Goal: Task Accomplishment & Management: Use online tool/utility

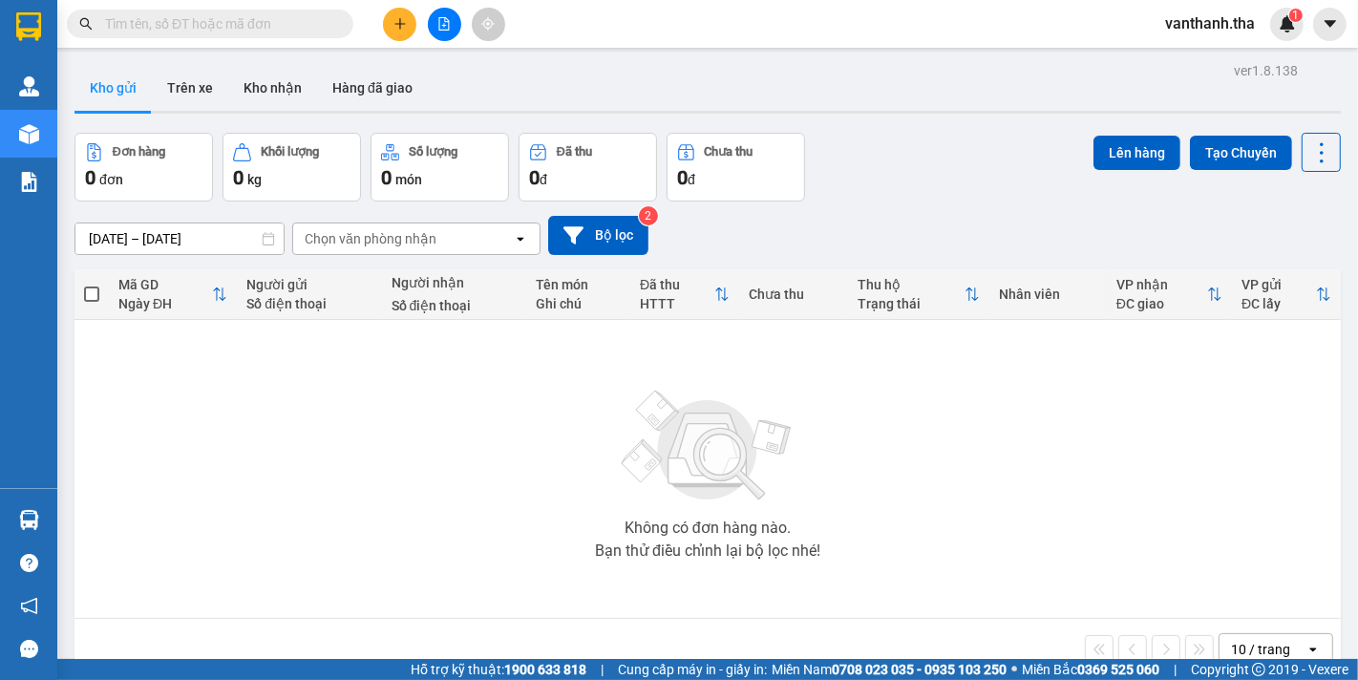
click at [396, 30] on icon "plus" at bounding box center [399, 23] width 13 height 13
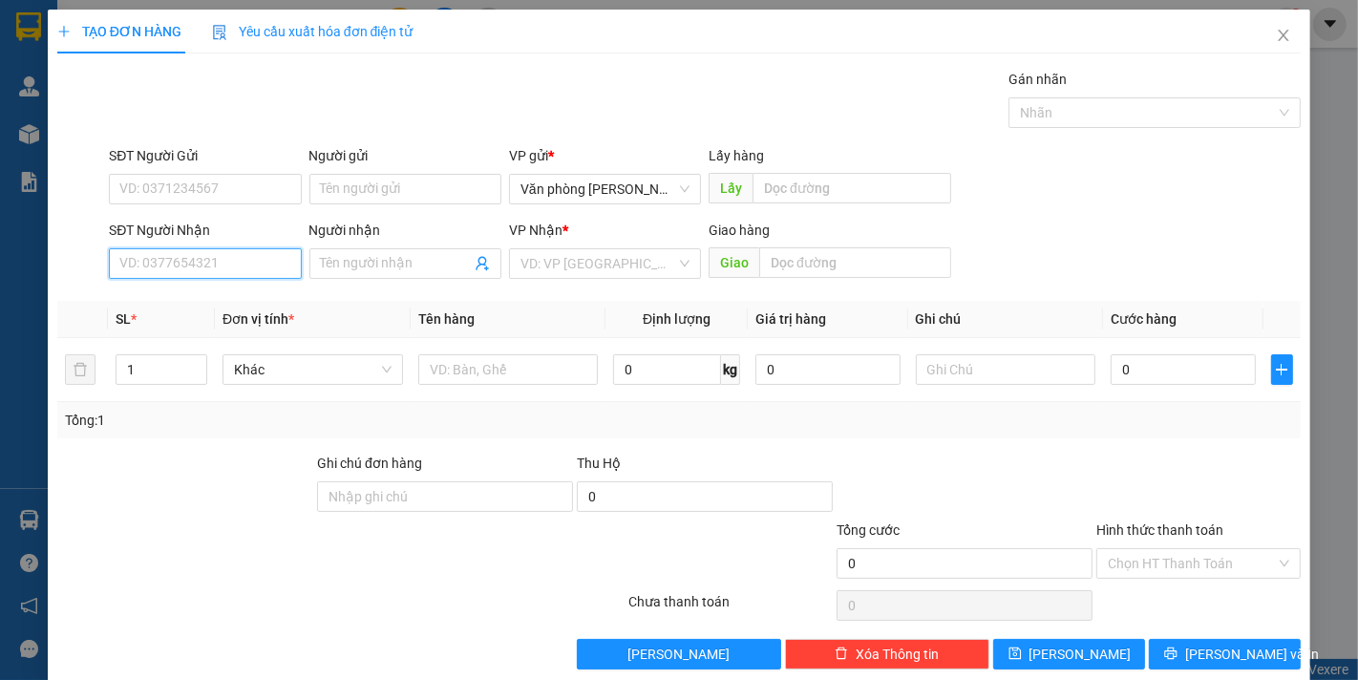
click at [213, 268] on input "SĐT Người Nhận" at bounding box center [205, 263] width 192 height 31
click at [1275, 32] on icon "close" at bounding box center [1282, 35] width 15 height 15
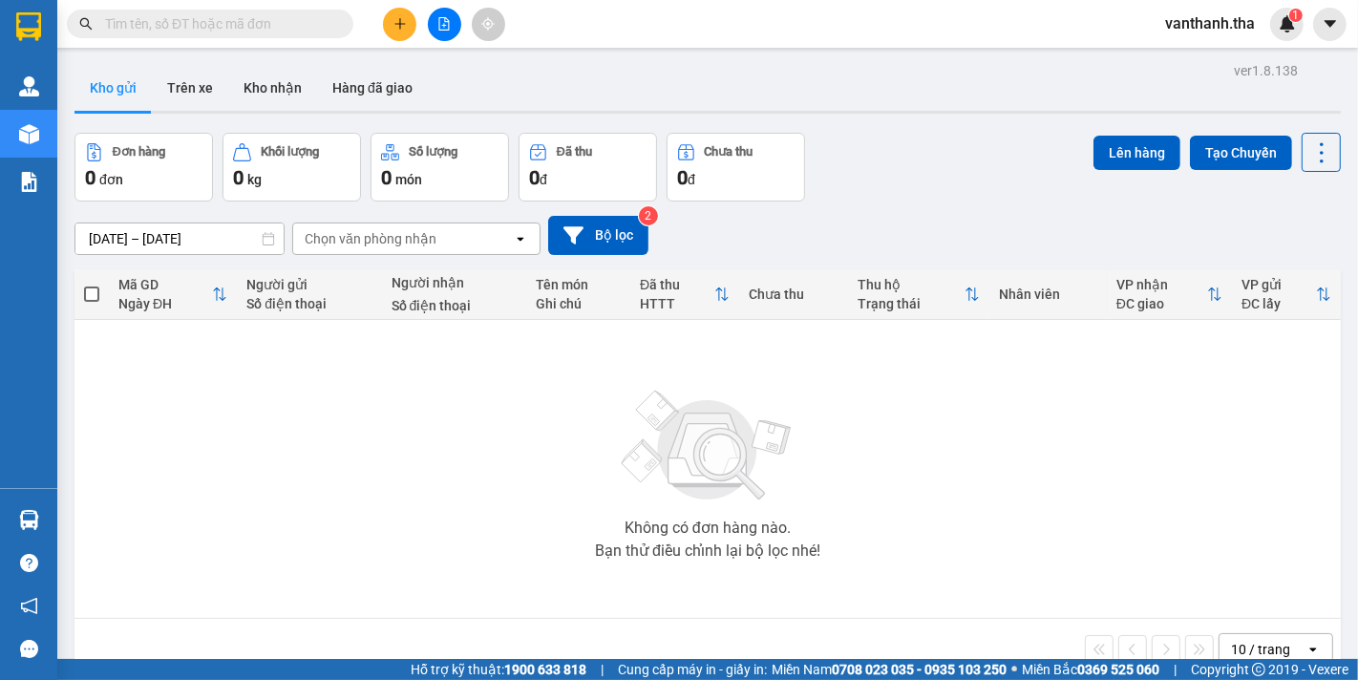
click at [231, 24] on input "text" at bounding box center [217, 23] width 225 height 21
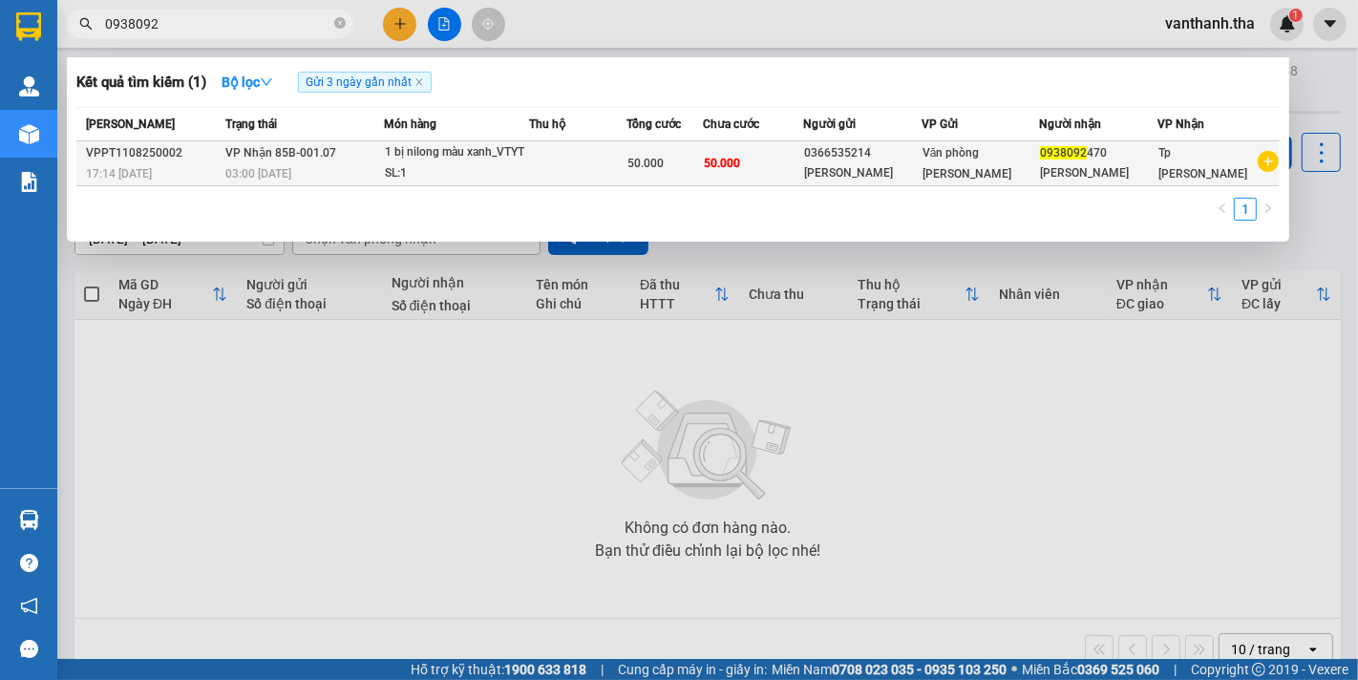
type input "0938092"
click at [769, 163] on td "50.000" at bounding box center [753, 163] width 100 height 45
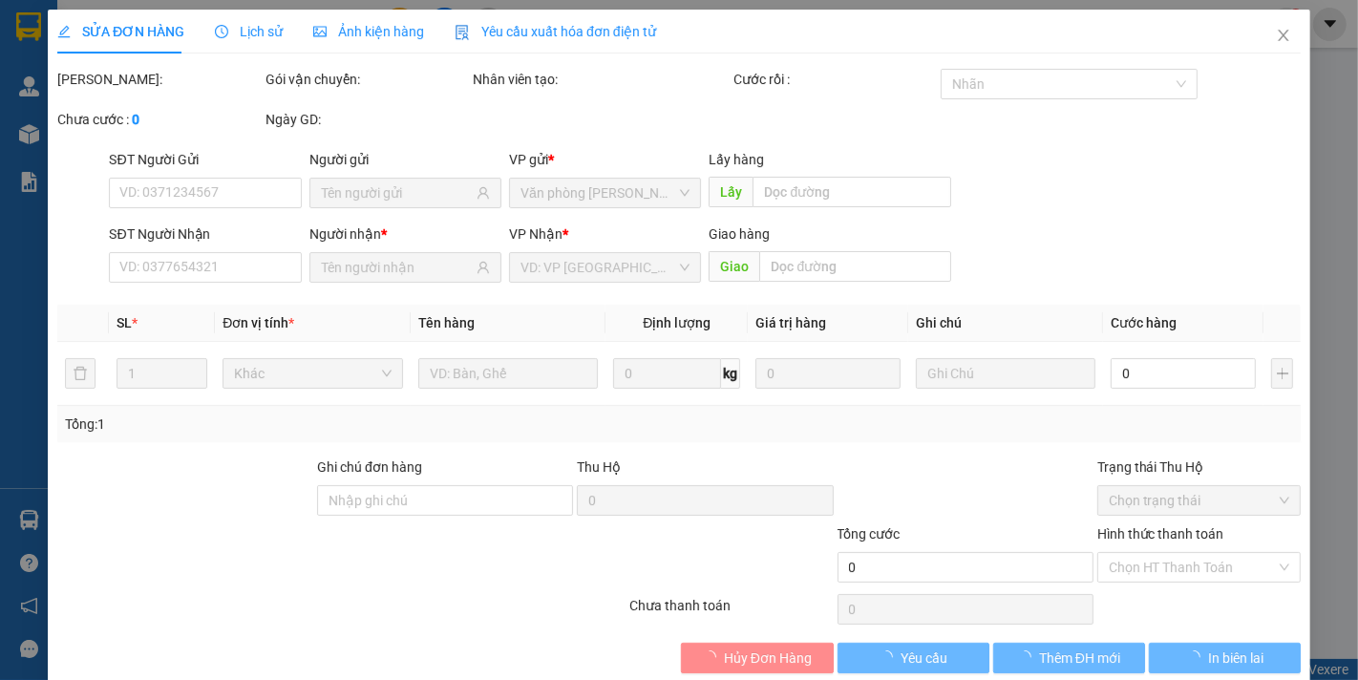
type input "0366535214"
type input "0938092470"
type input "50.000"
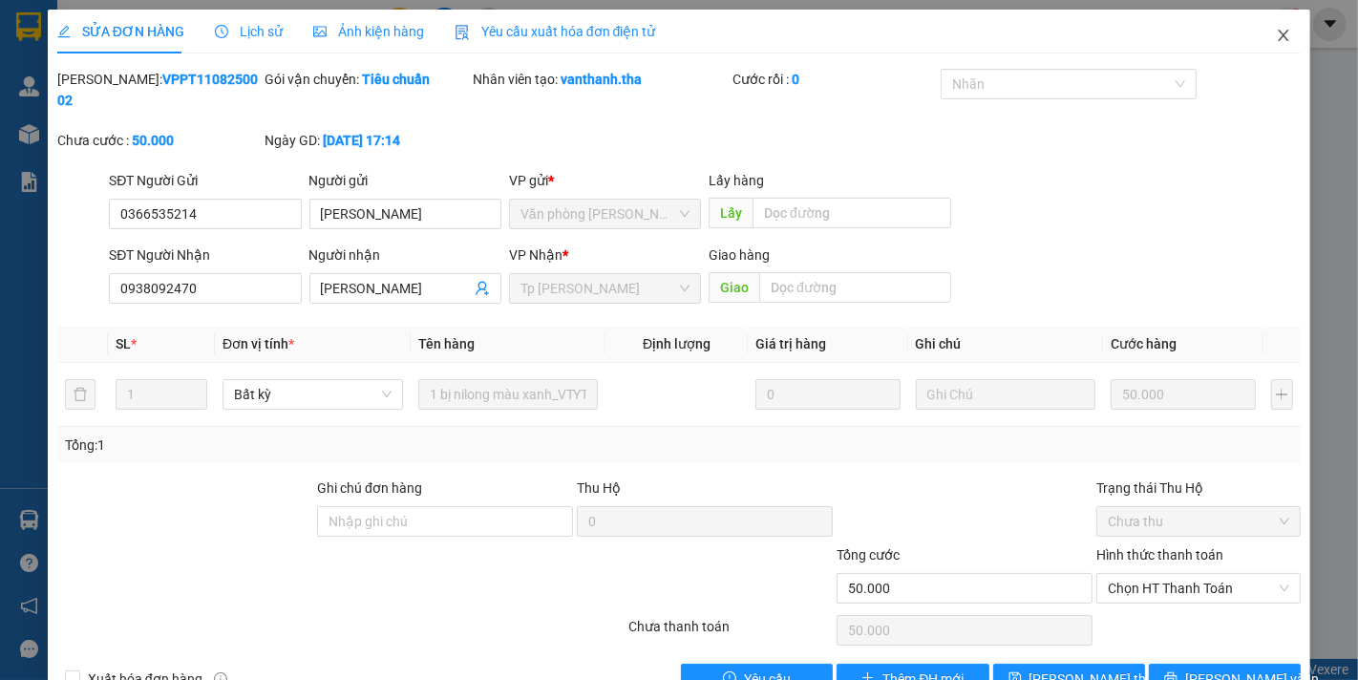
click at [1275, 30] on icon "close" at bounding box center [1282, 35] width 15 height 15
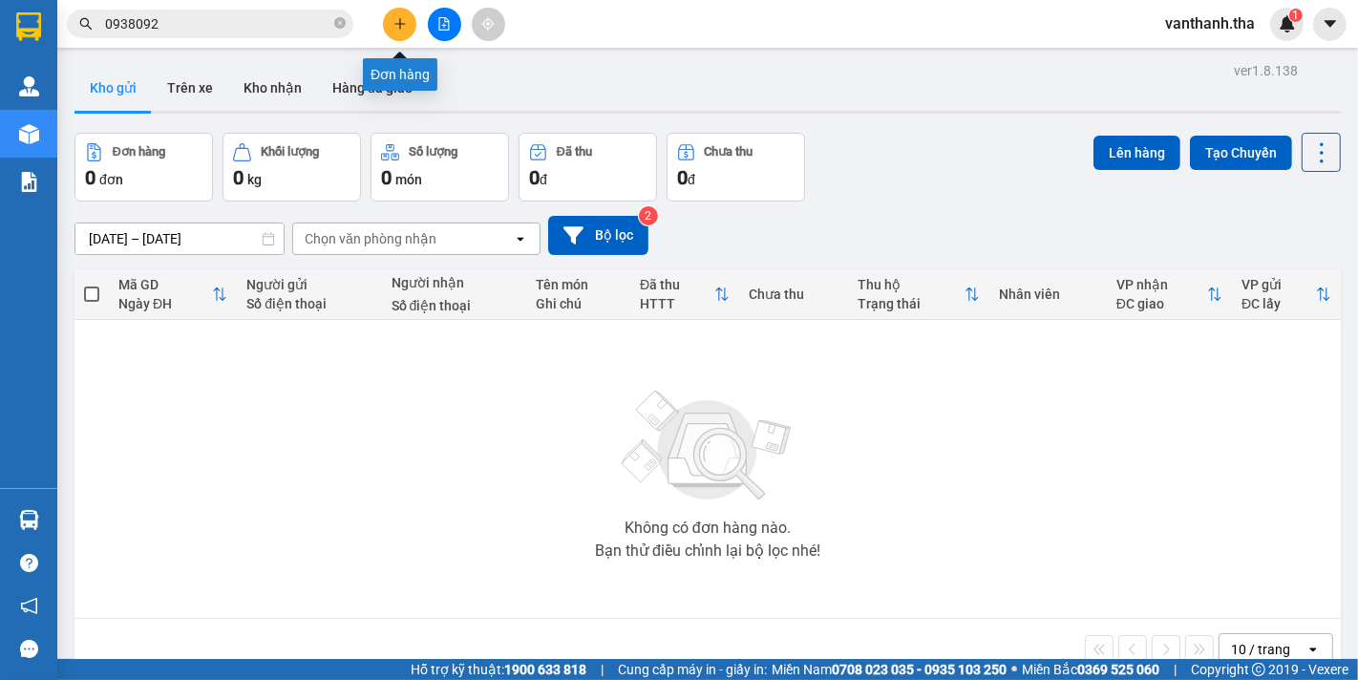
click at [408, 22] on button at bounding box center [399, 24] width 33 height 33
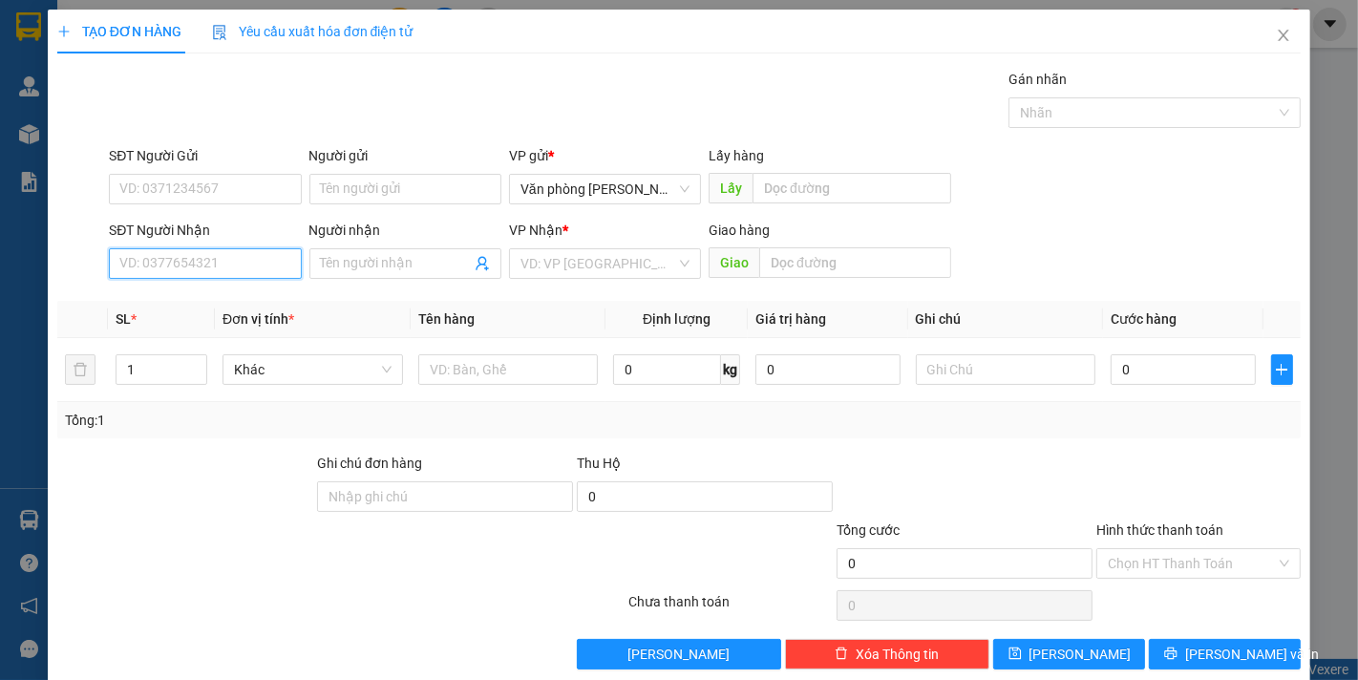
click at [222, 261] on input "SĐT Người Nhận" at bounding box center [205, 263] width 192 height 31
click at [237, 293] on div "0938092470 - [PERSON_NAME]" at bounding box center [213, 301] width 188 height 21
type input "0938092470"
type input "[PERSON_NAME]"
type input "0938092470"
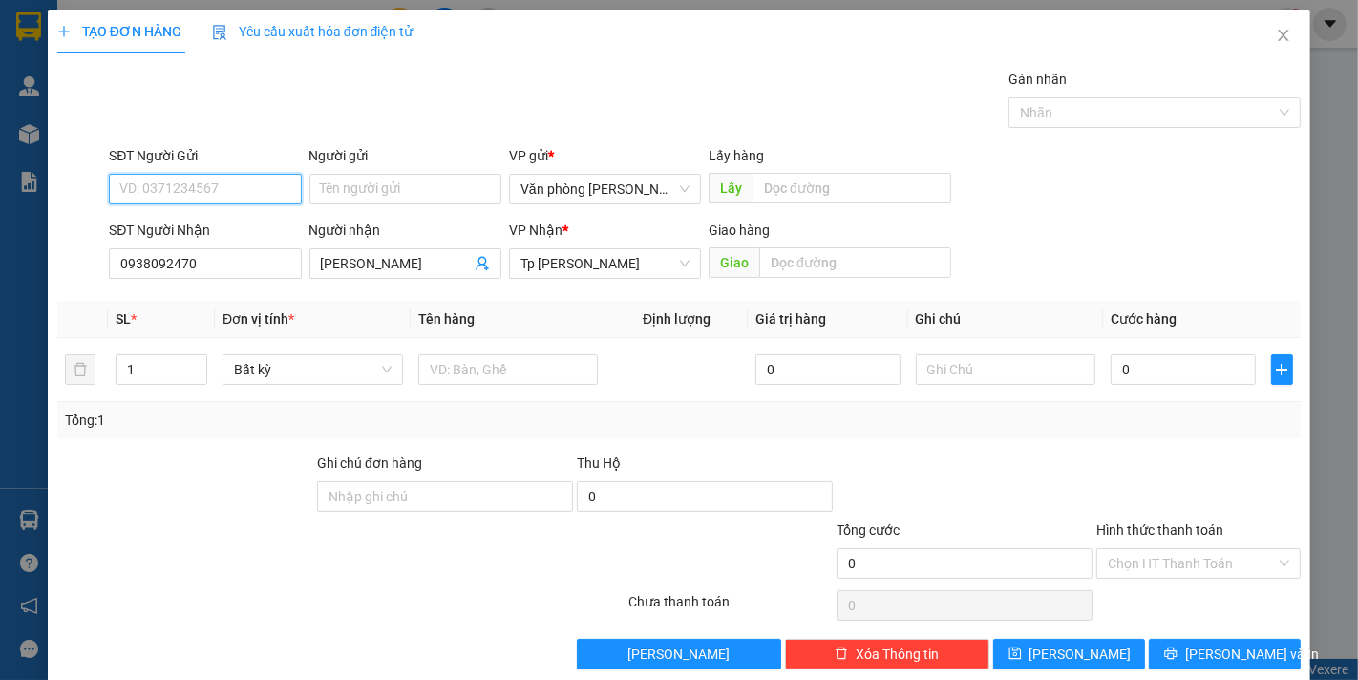
click at [213, 191] on input "SĐT Người Gửi" at bounding box center [205, 189] width 192 height 31
click at [225, 235] on div "0366535214 - [PERSON_NAME]" at bounding box center [213, 227] width 188 height 21
type input "0366535214"
type input "[PERSON_NAME]"
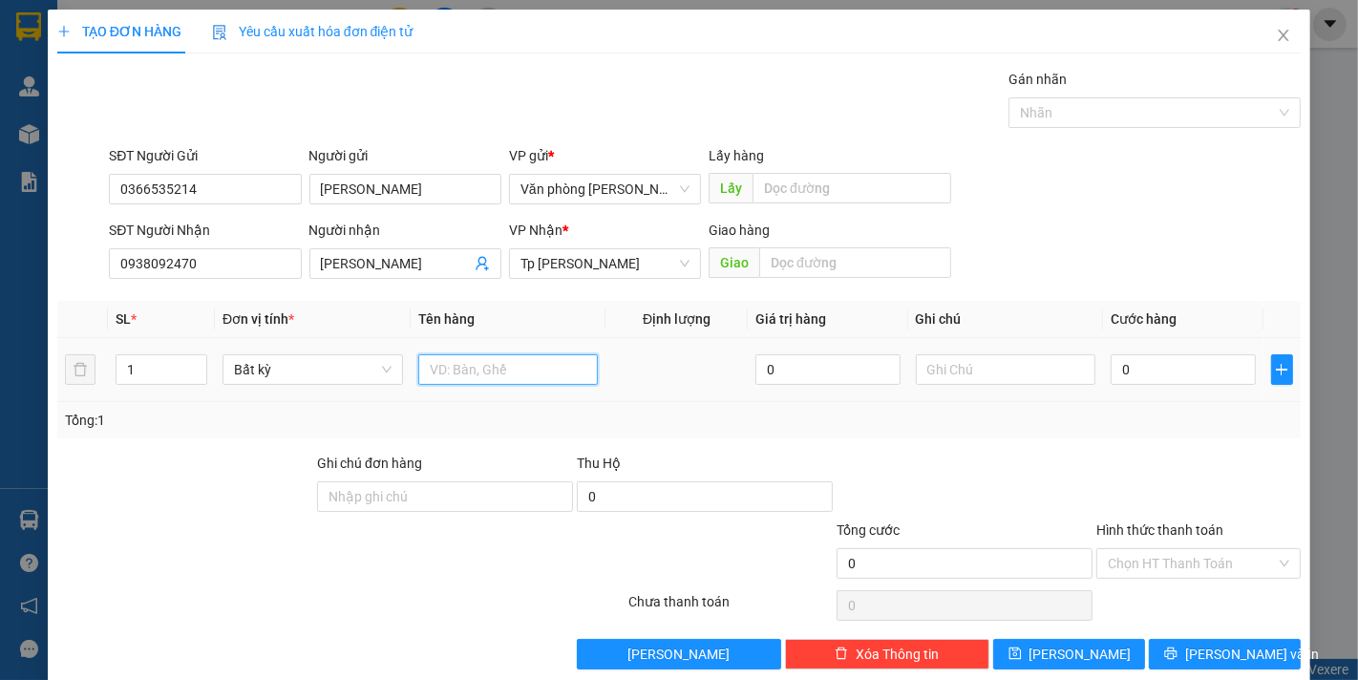
click at [449, 375] on input "text" at bounding box center [508, 369] width 180 height 31
type input "1 bị nilong màu vàng_VTYT"
click at [1171, 358] on input "0" at bounding box center [1182, 369] width 144 height 31
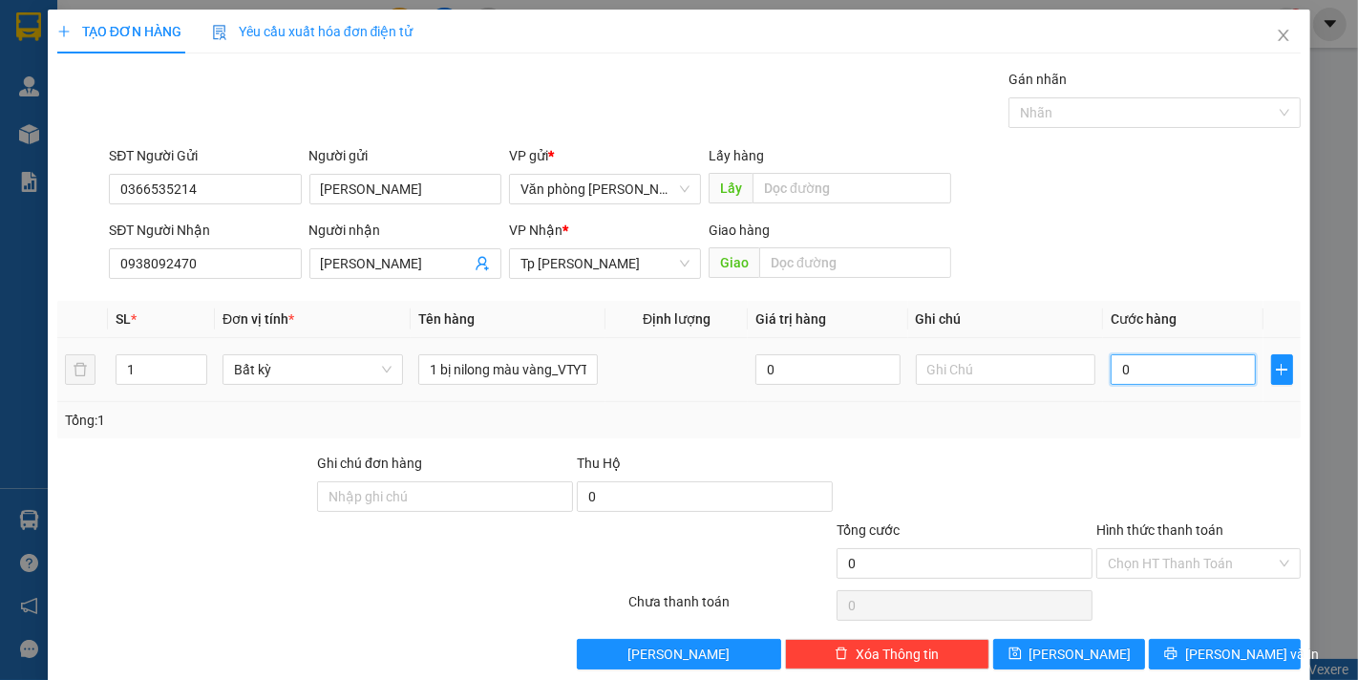
type input "005"
type input "5"
type input "0.050"
type input "50"
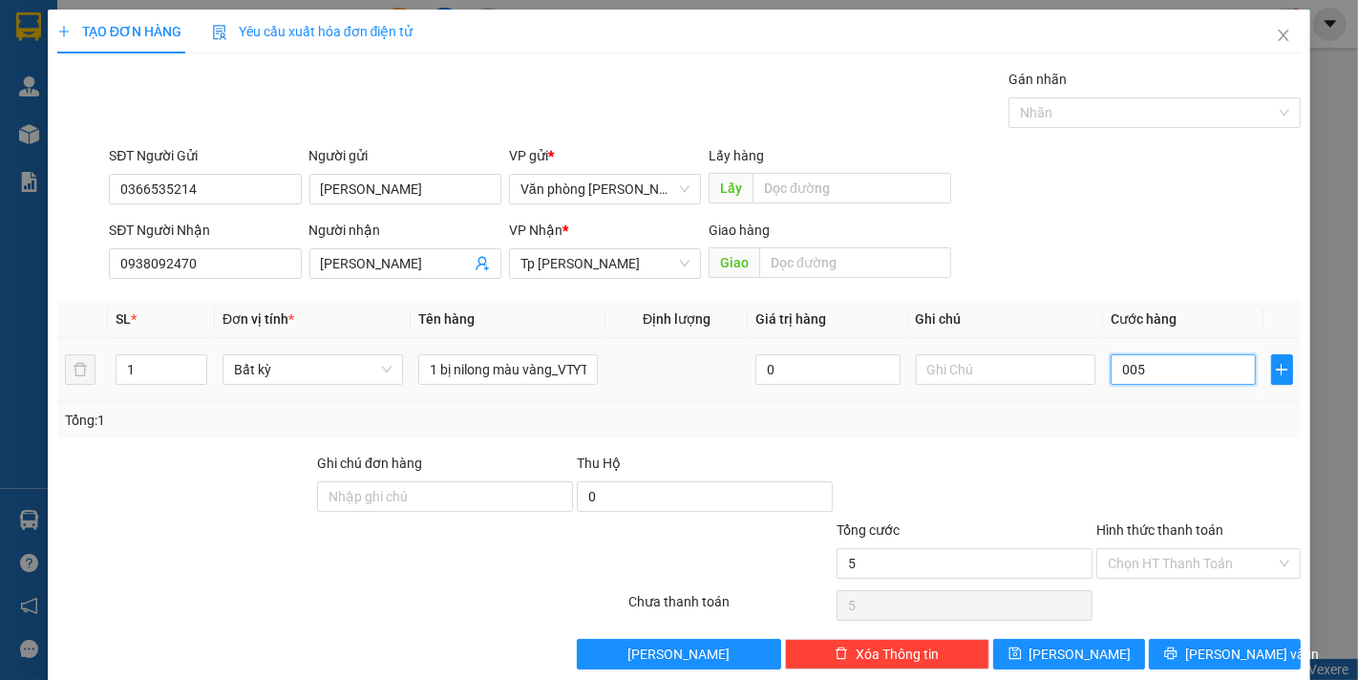
type input "50"
type input "50.000"
click at [1169, 463] on div at bounding box center [1198, 486] width 208 height 67
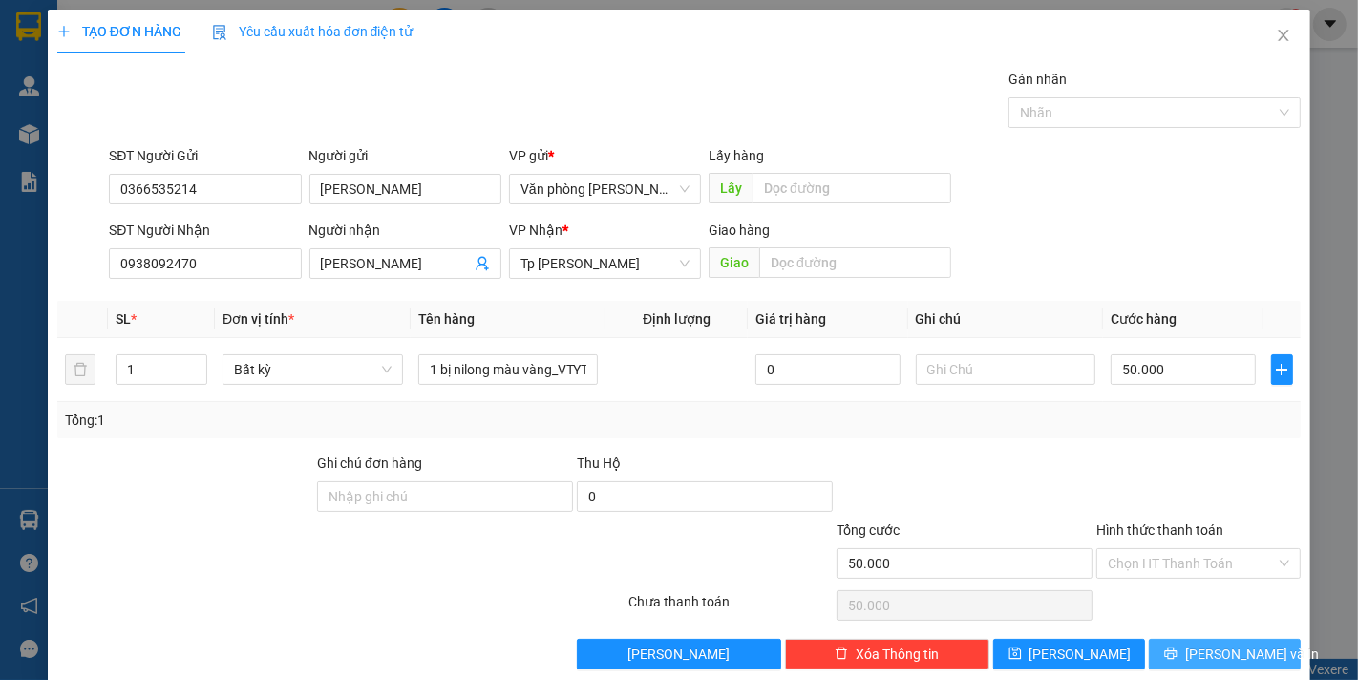
click at [1219, 655] on span "[PERSON_NAME] và In" at bounding box center [1252, 653] width 134 height 21
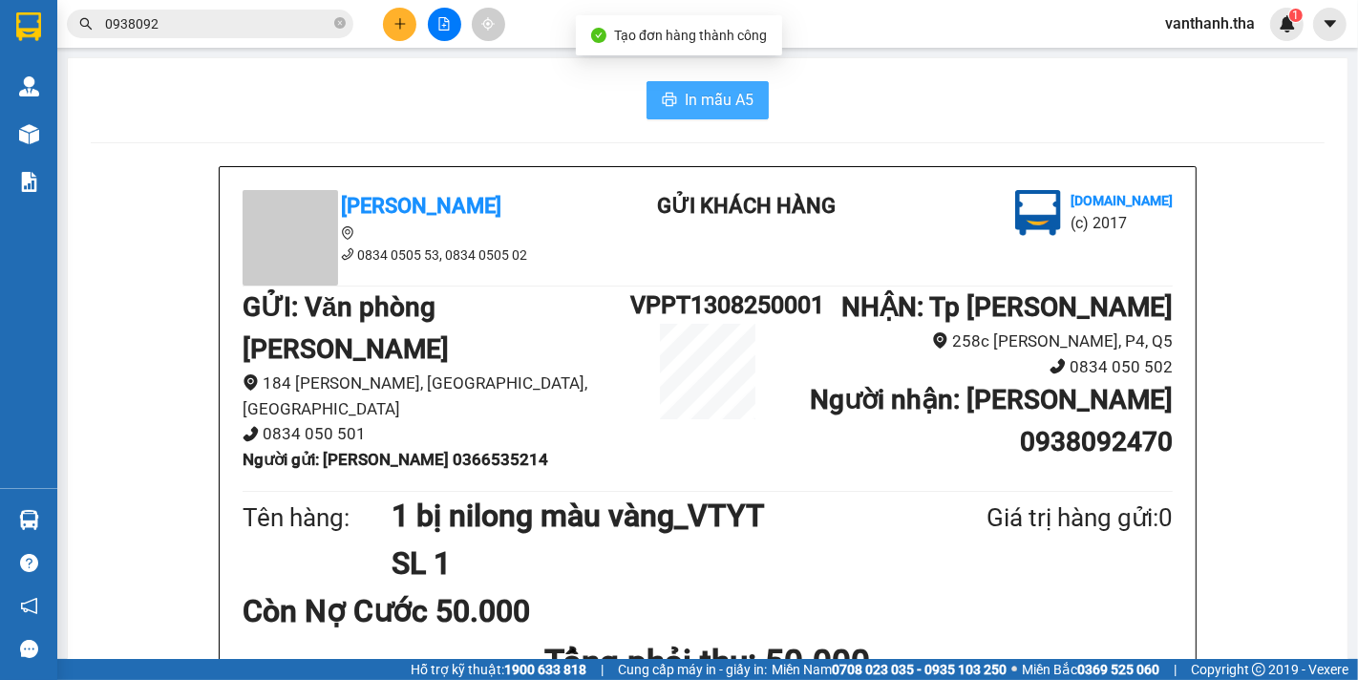
click at [719, 100] on span "In mẫu A5" at bounding box center [719, 100] width 69 height 24
click at [685, 105] on span "In mẫu A5" at bounding box center [719, 100] width 69 height 24
click at [699, 116] on button "In mẫu A5" at bounding box center [707, 100] width 122 height 38
click at [651, 91] on button "In mẫu A5" at bounding box center [707, 100] width 122 height 38
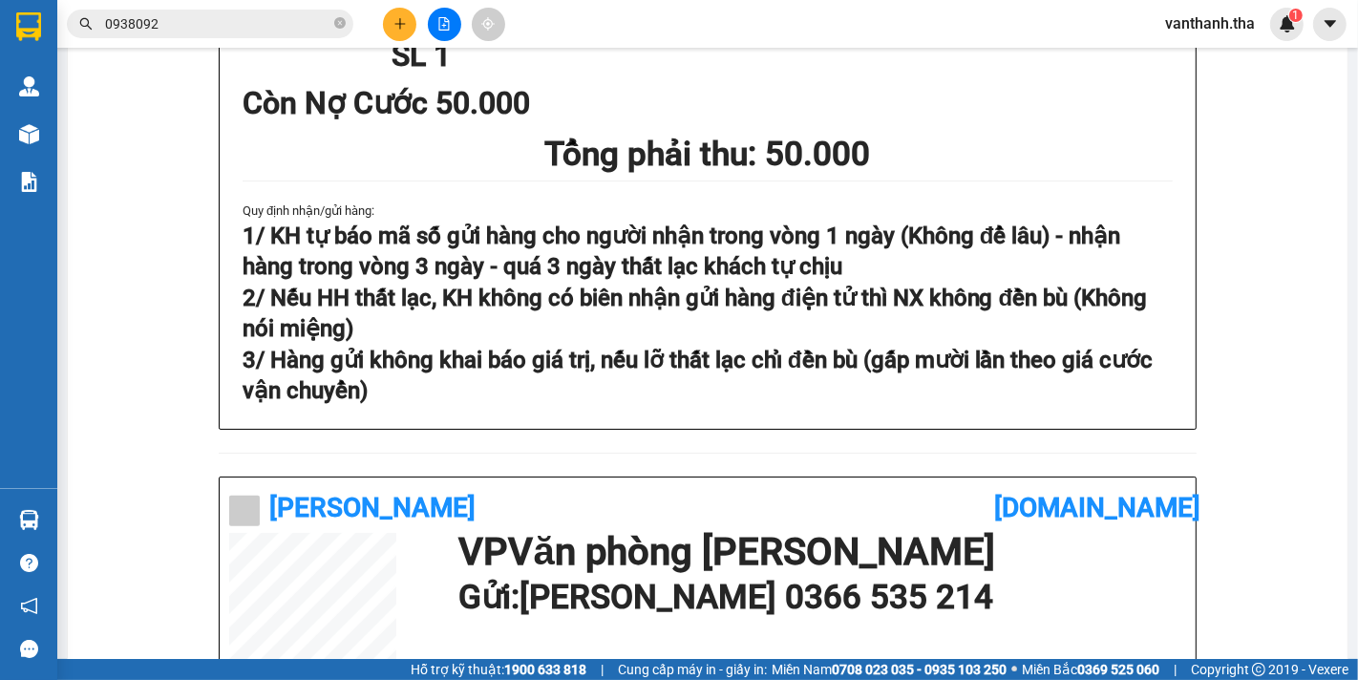
scroll to position [415, 0]
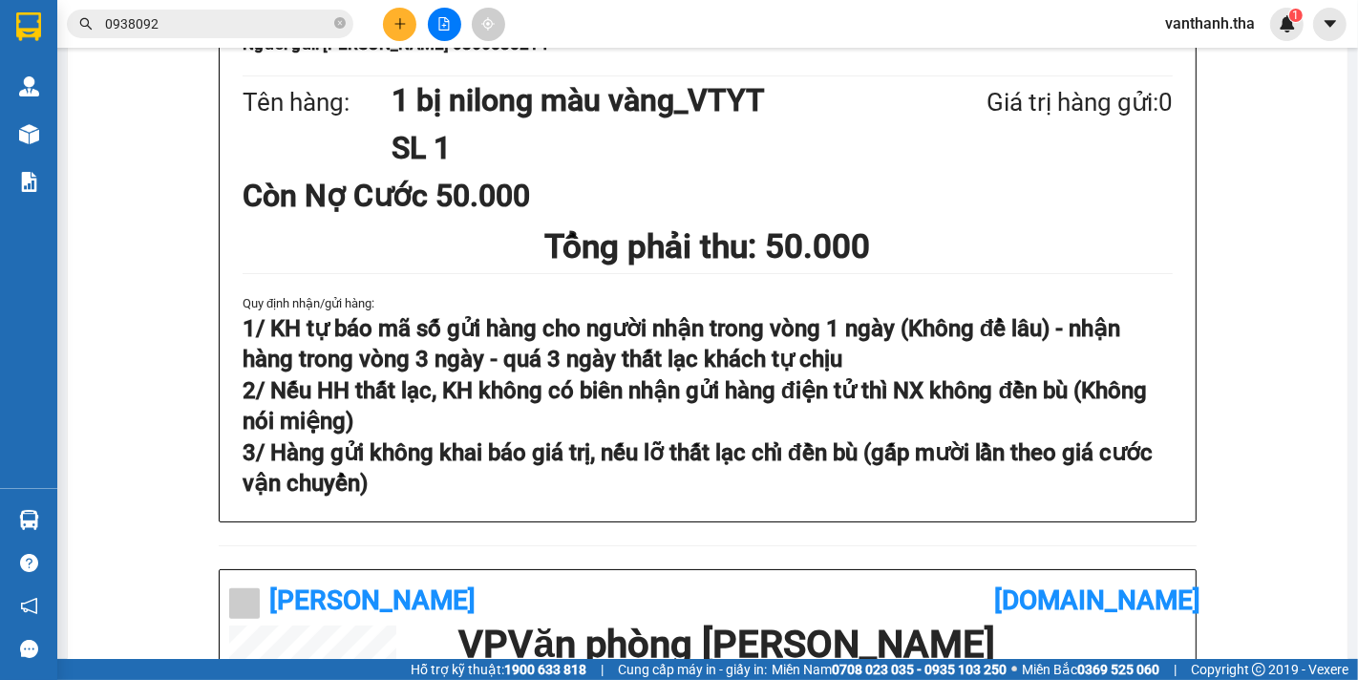
click at [624, 669] on span "Cung cấp máy in - giấy in:" at bounding box center [692, 669] width 149 height 21
click at [678, 660] on section "Kết quả tìm kiếm ( 1 ) Bộ lọc Gửi 3 ngày gần nhất Mã ĐH Trạng thái Món hàng Thu…" at bounding box center [679, 340] width 1358 height 680
click at [693, 672] on span "Cung cấp máy in - giấy in:" at bounding box center [692, 669] width 149 height 21
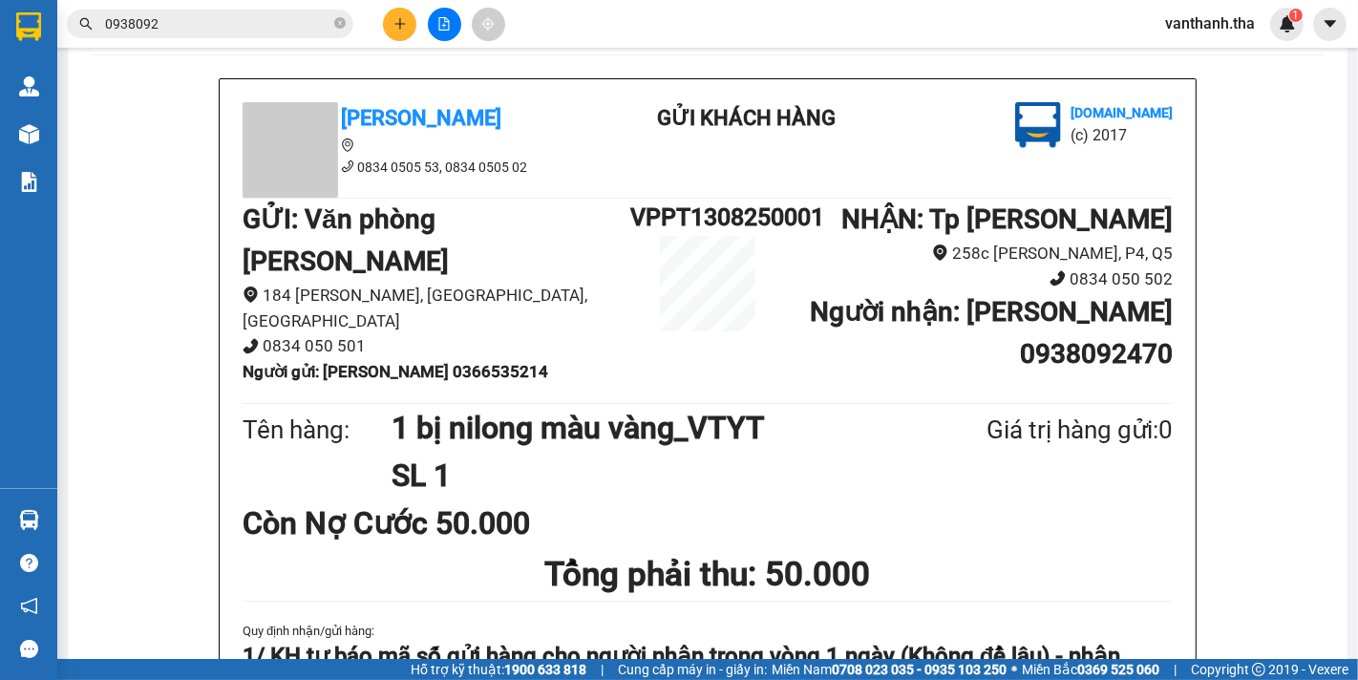
scroll to position [0, 0]
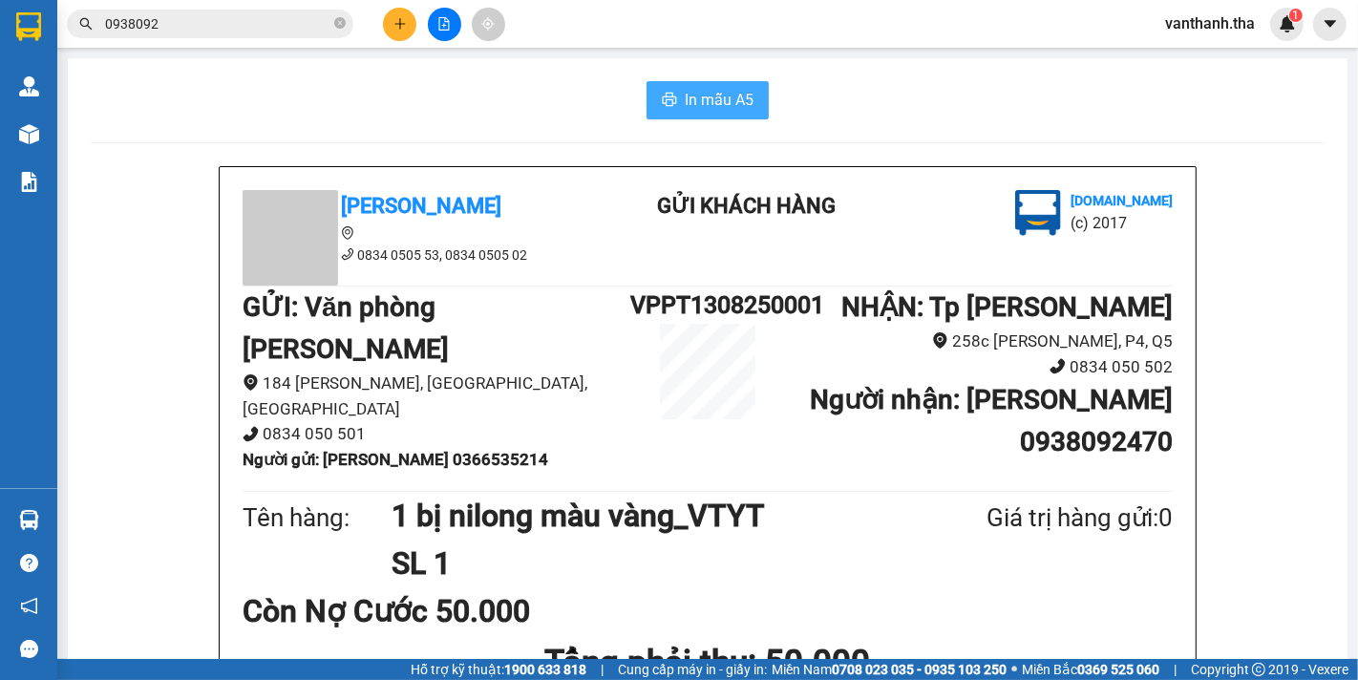
click at [685, 95] on span "In mẫu A5" at bounding box center [719, 100] width 69 height 24
click at [689, 102] on span "In mẫu A5" at bounding box center [719, 100] width 69 height 24
click at [704, 90] on span "In mẫu A5" at bounding box center [719, 100] width 69 height 24
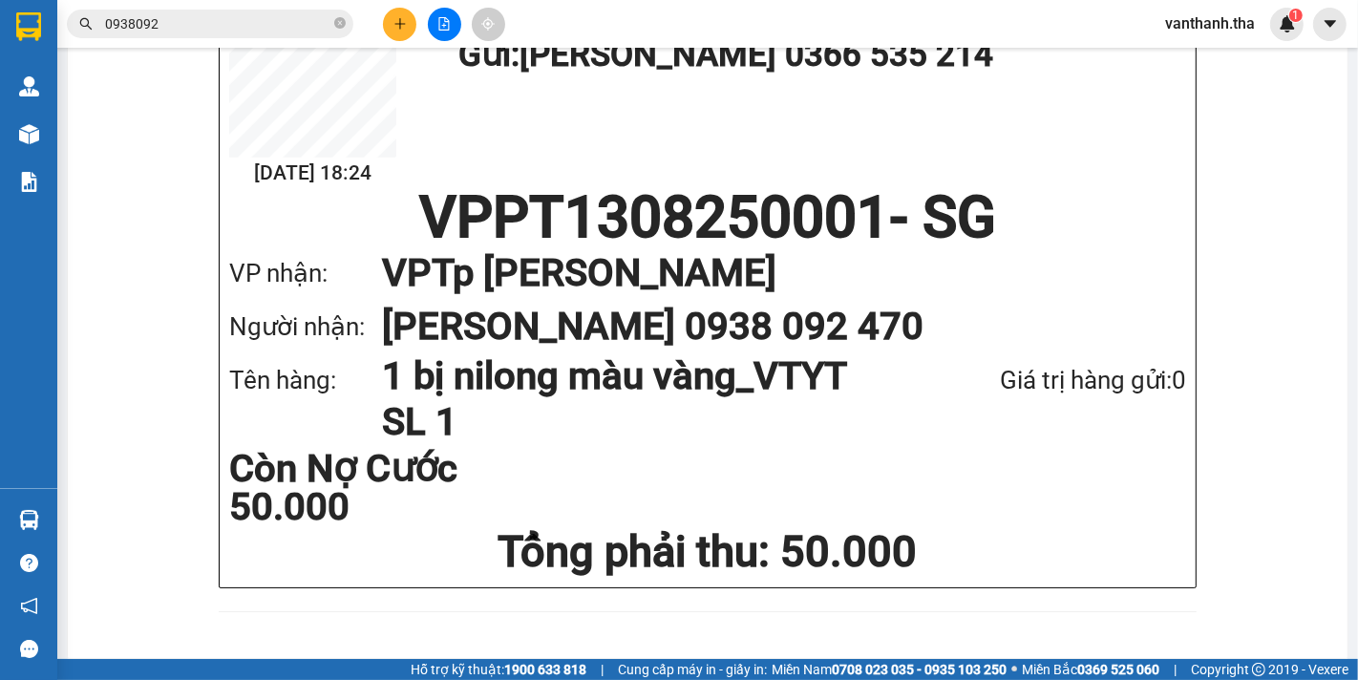
scroll to position [1052, 0]
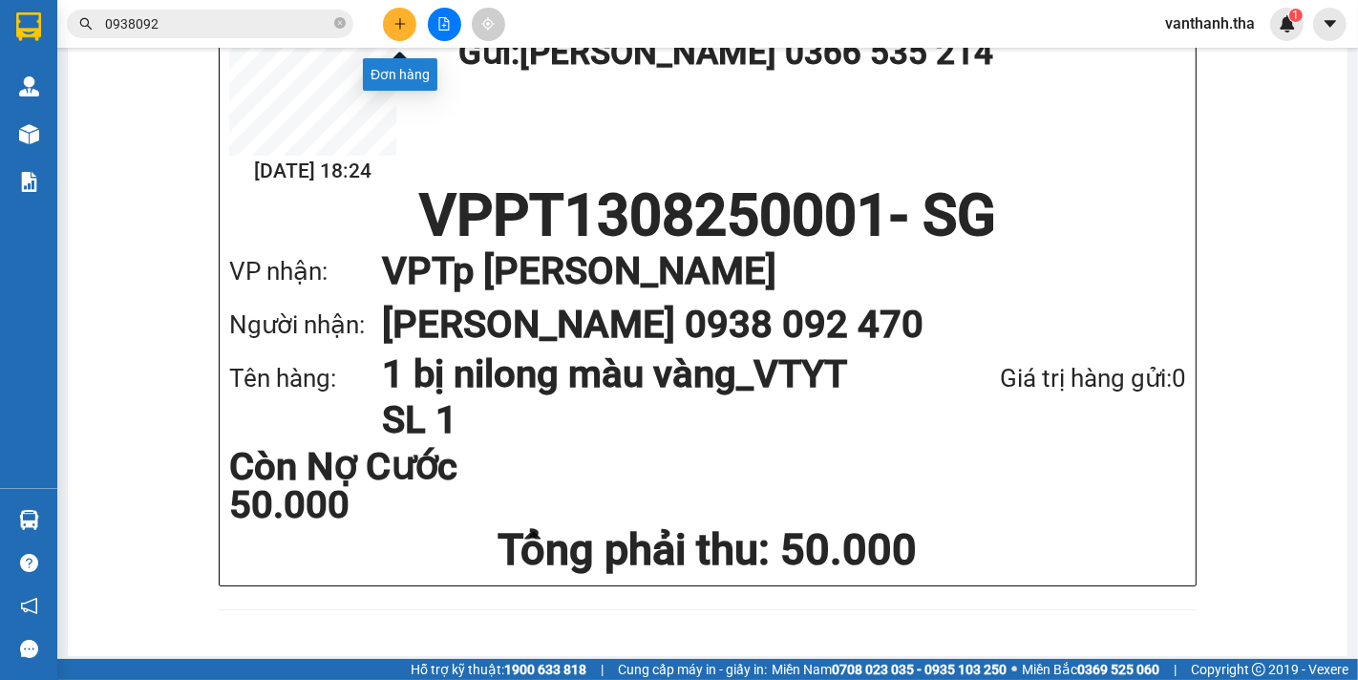
click at [408, 22] on button at bounding box center [399, 24] width 33 height 33
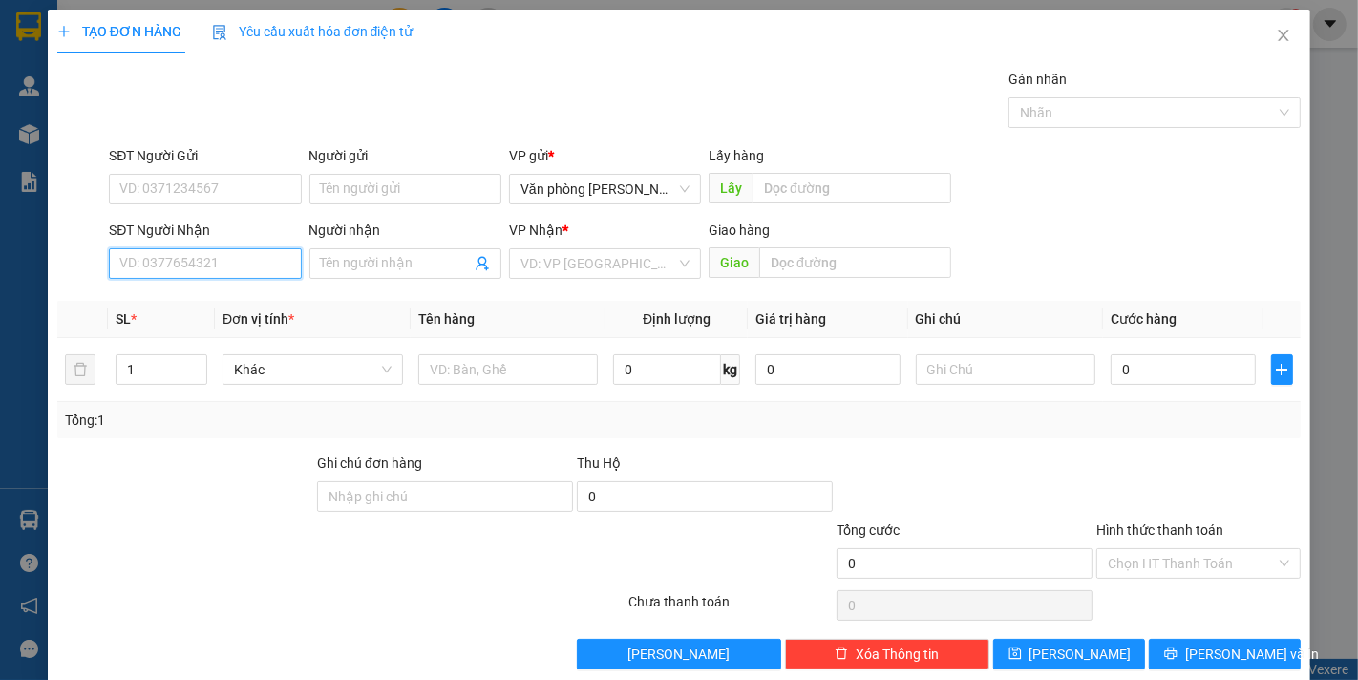
click at [200, 260] on input "SĐT Người Nhận" at bounding box center [205, 263] width 192 height 31
click at [196, 304] on div "0917254256 - UyênPT" at bounding box center [202, 301] width 167 height 21
type input "0917254256"
type input "UyênPT"
type input "0917254256"
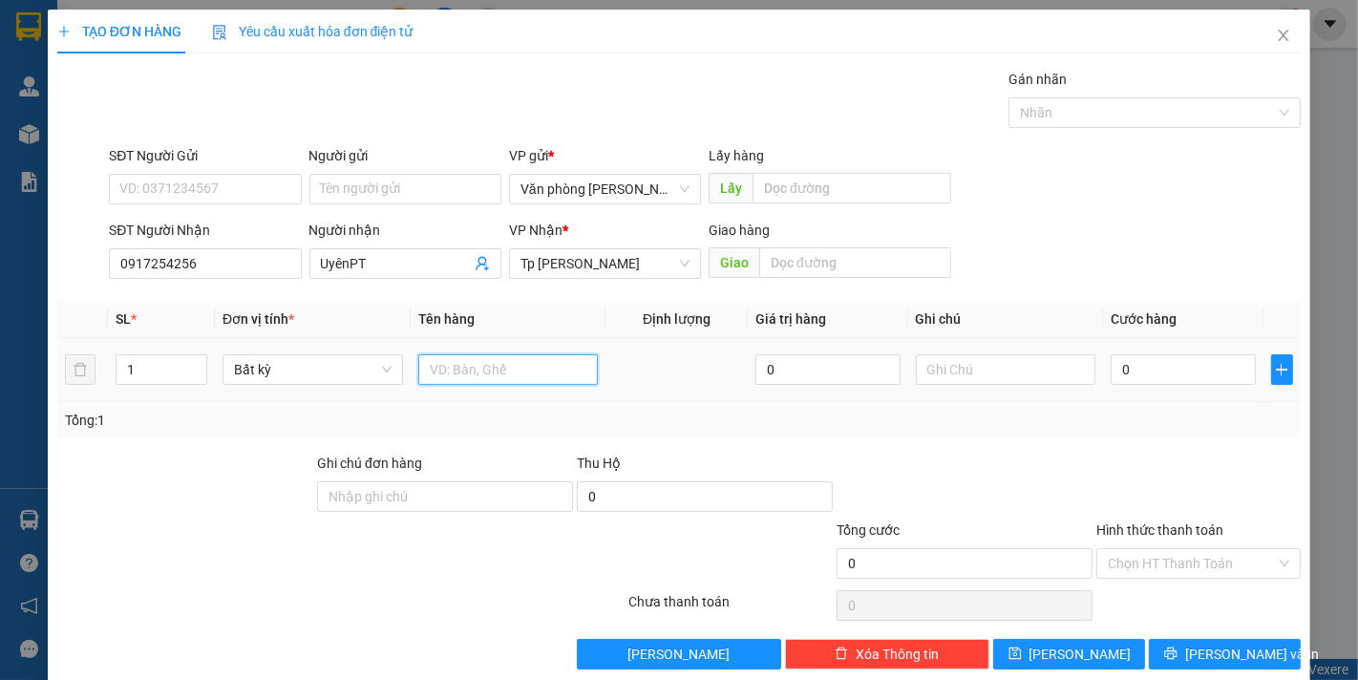
click at [460, 369] on input "text" at bounding box center [508, 369] width 180 height 31
type input "3can nước mắm"
click at [1142, 366] on input "0" at bounding box center [1182, 369] width 144 height 31
type input "001"
type input "1"
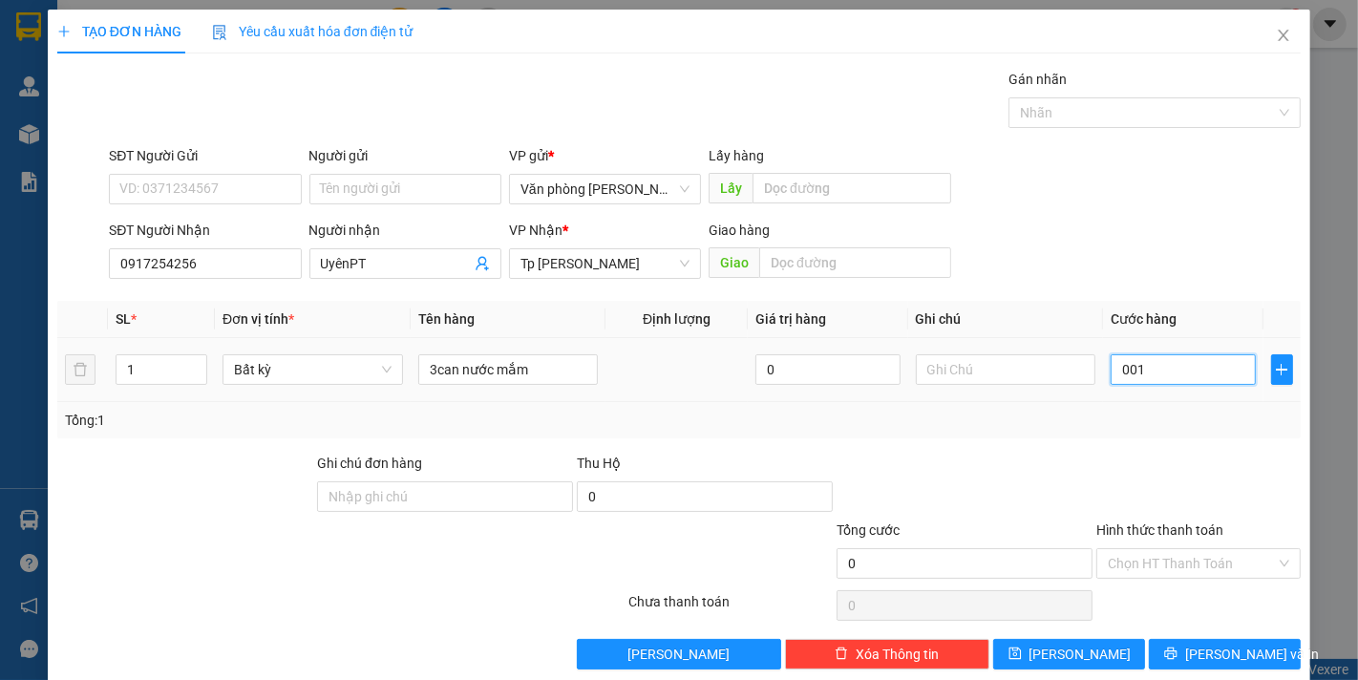
type input "1"
type input "0.010"
type input "10"
type input "00.100"
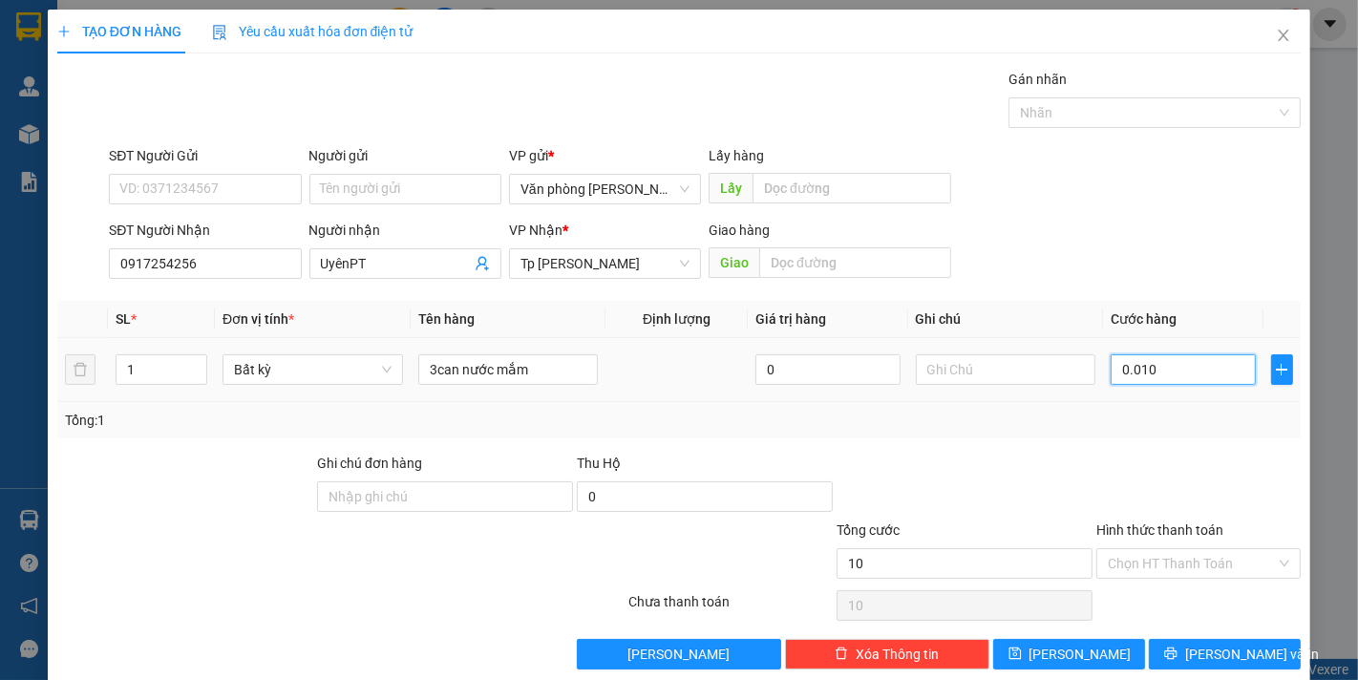
type input "100"
click at [1096, 498] on div at bounding box center [1198, 486] width 208 height 67
type input "100.000"
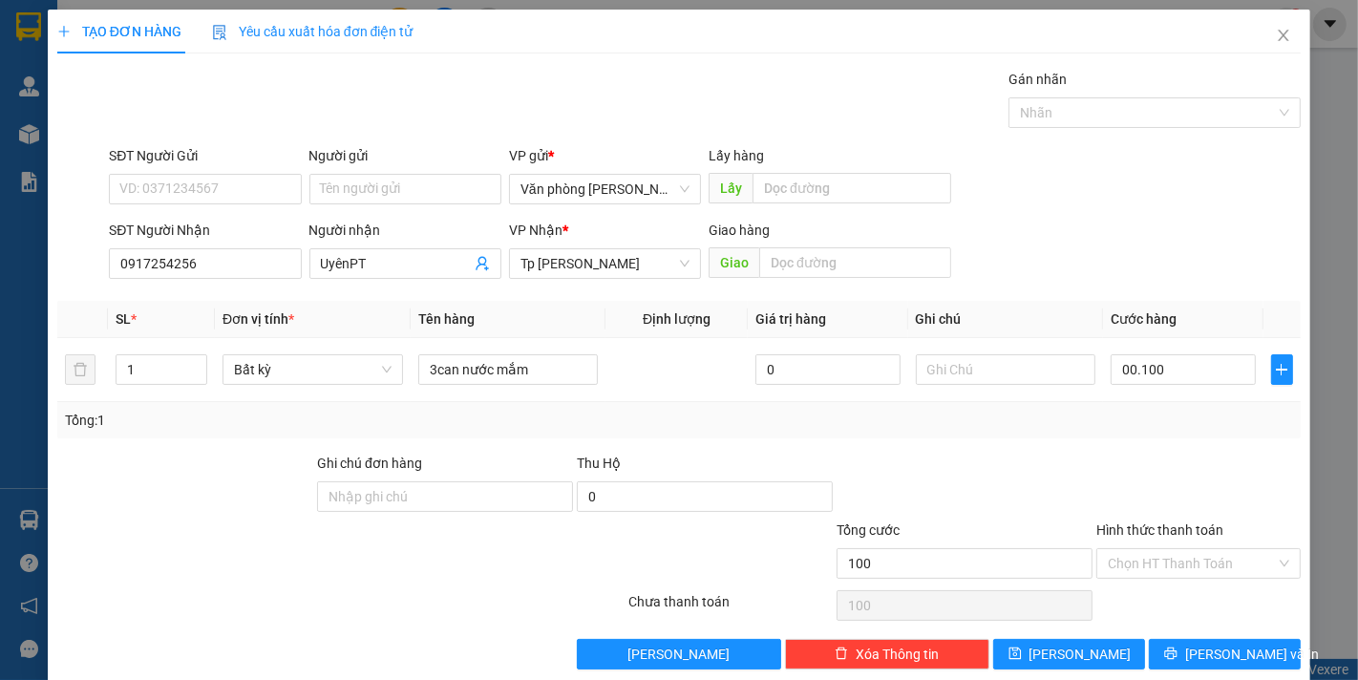
type input "100.000"
click at [1081, 657] on button "[PERSON_NAME]" at bounding box center [1069, 654] width 152 height 31
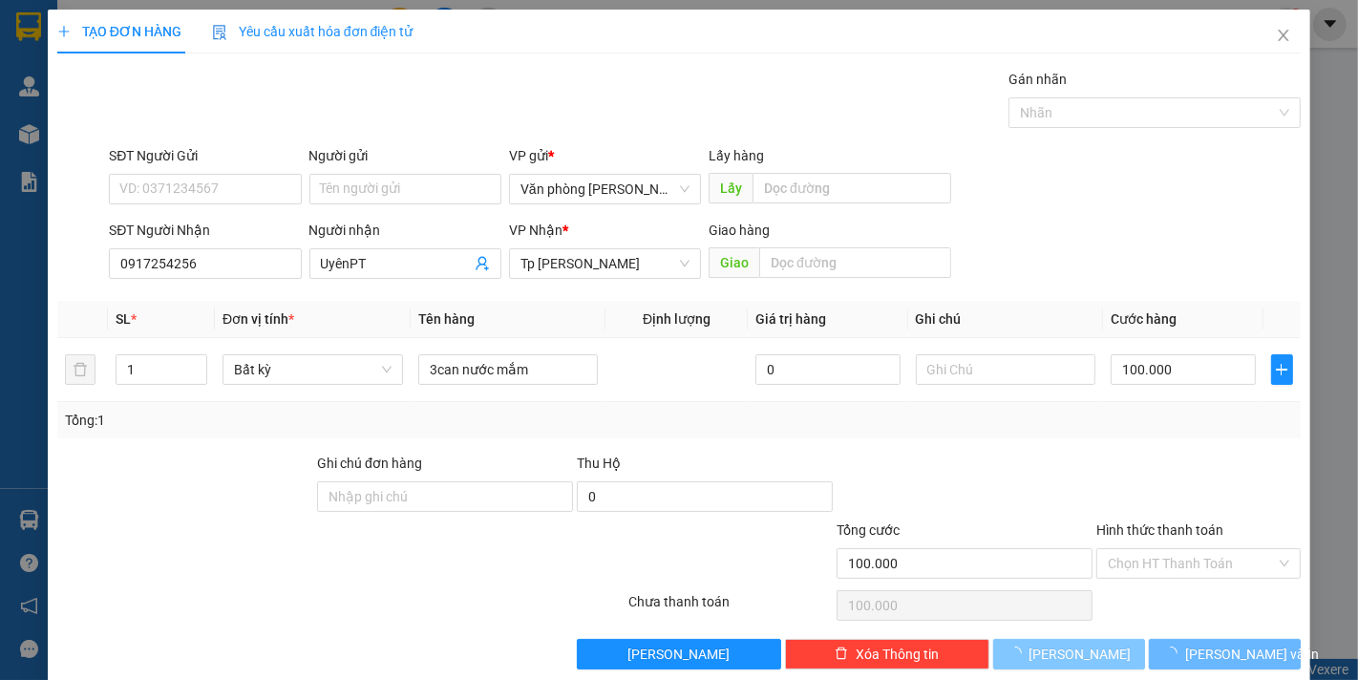
type input "0"
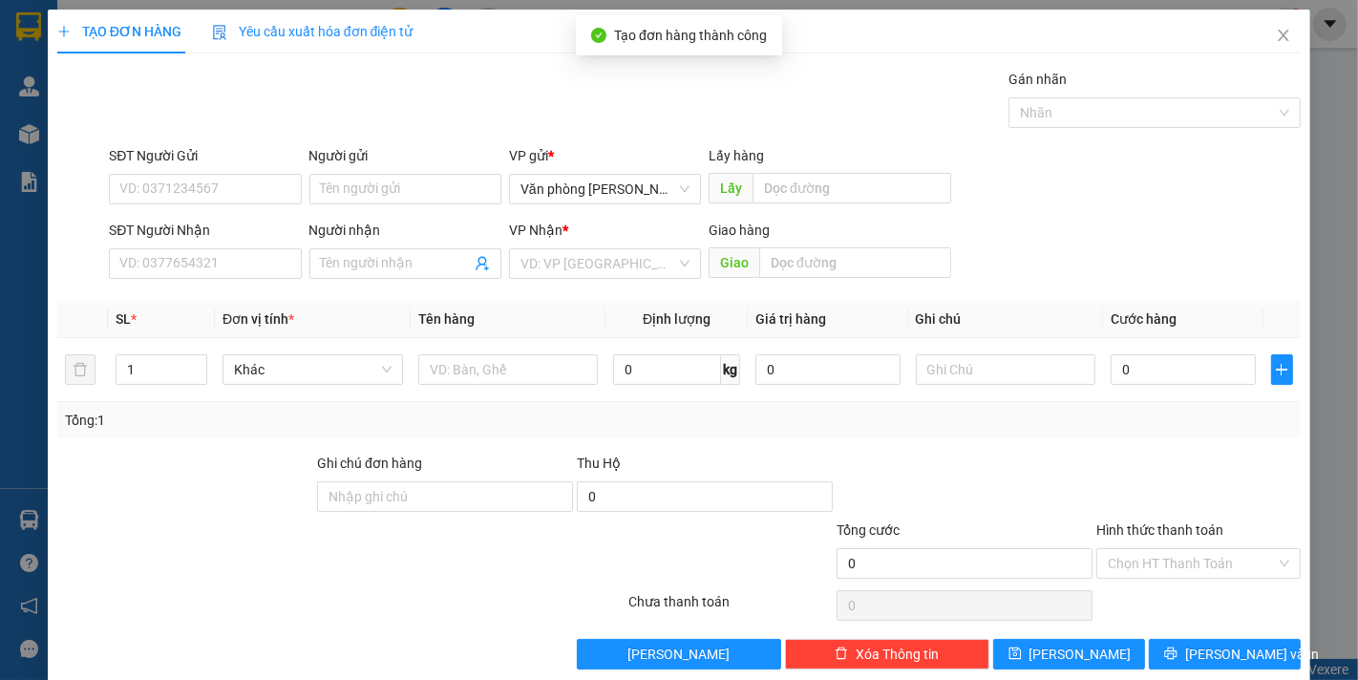
click at [30, 132] on div "TẠO ĐƠN HÀNG Yêu cầu xuất hóa đơn điện tử Transit Pickup Surcharge Ids Transit …" at bounding box center [679, 340] width 1358 height 680
click at [1275, 43] on icon "close" at bounding box center [1282, 35] width 15 height 15
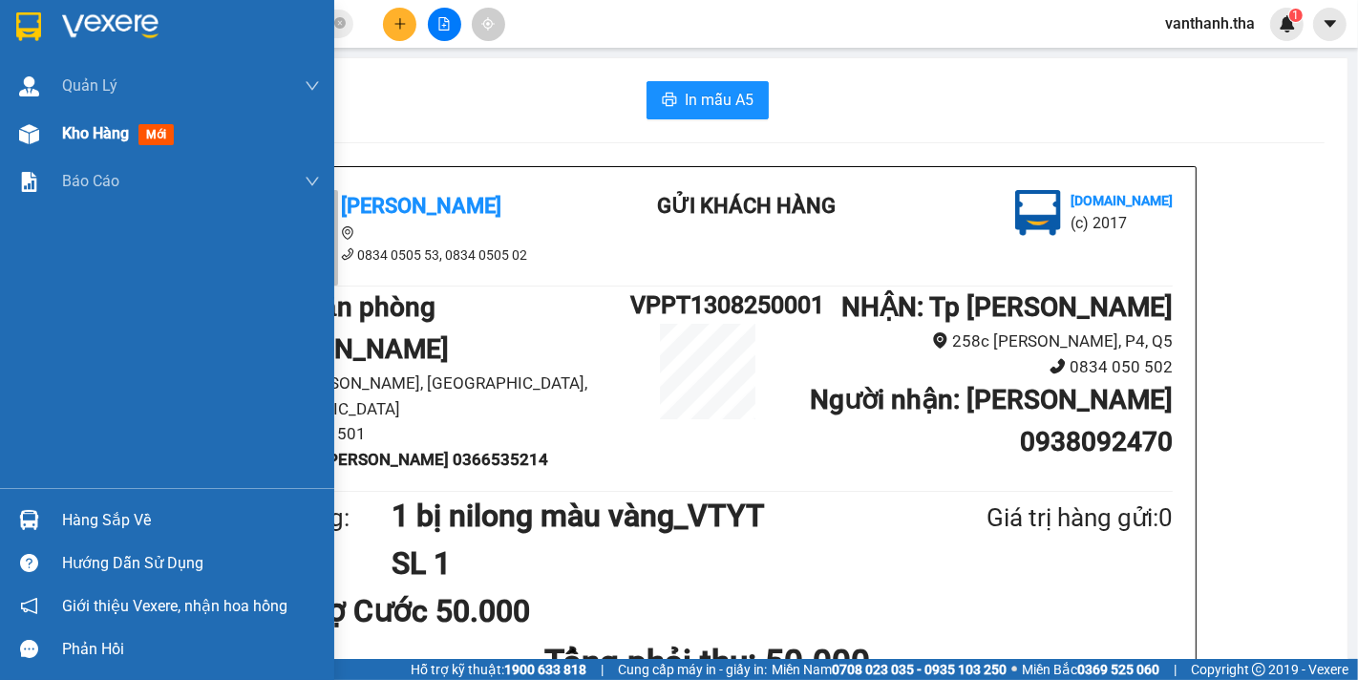
click at [46, 131] on div "Kho hàng mới" at bounding box center [167, 134] width 334 height 48
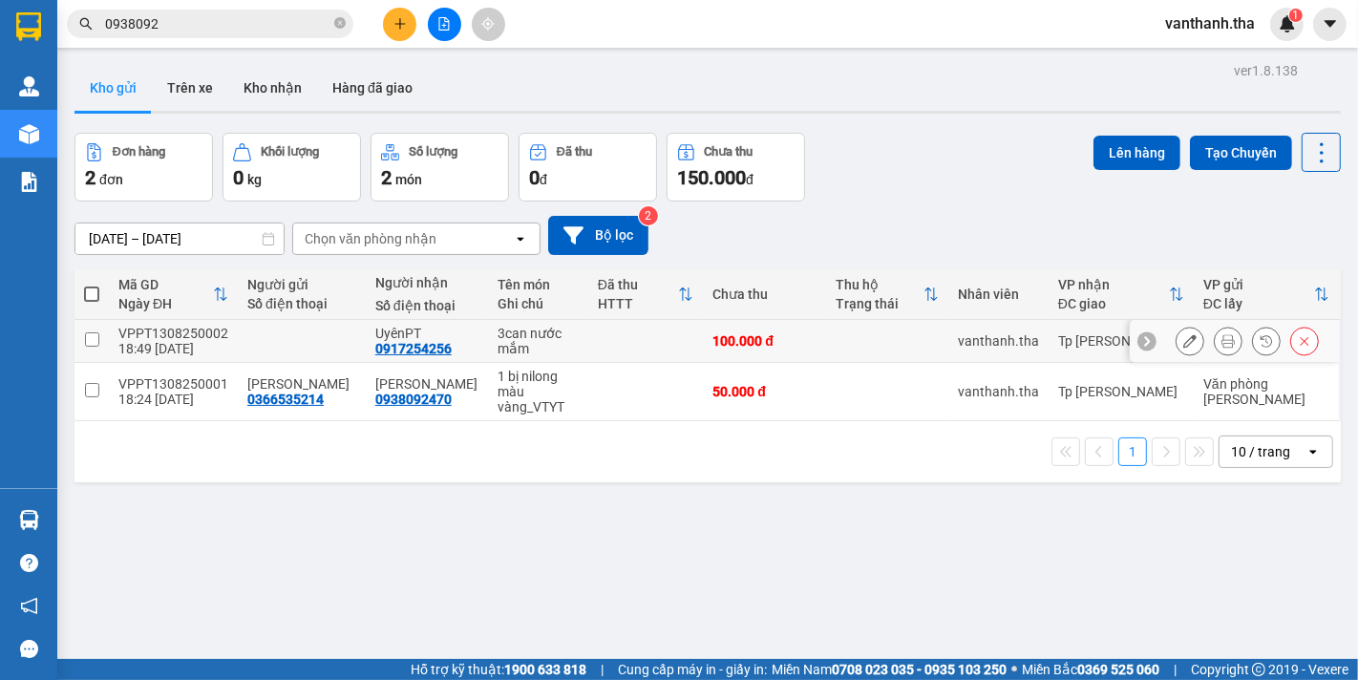
click at [93, 337] on input "checkbox" at bounding box center [92, 339] width 14 height 14
checkbox input "true"
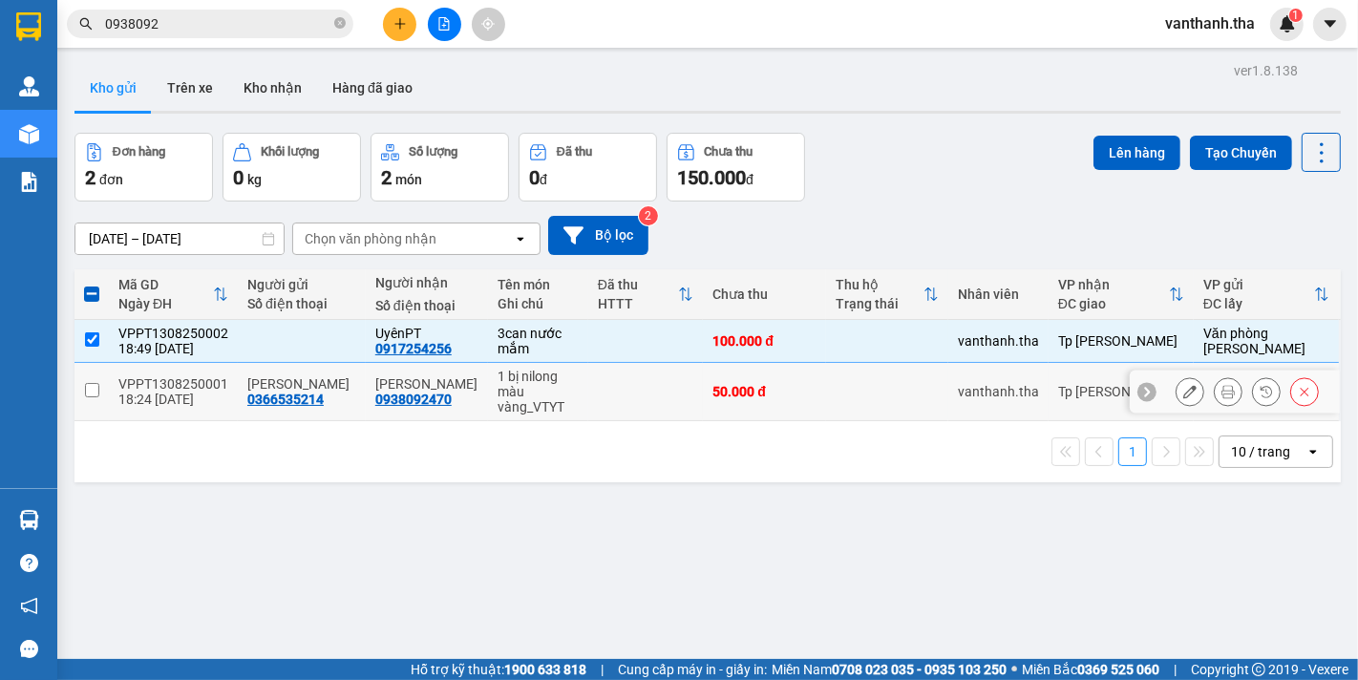
click at [97, 392] on input "checkbox" at bounding box center [92, 390] width 14 height 14
checkbox input "true"
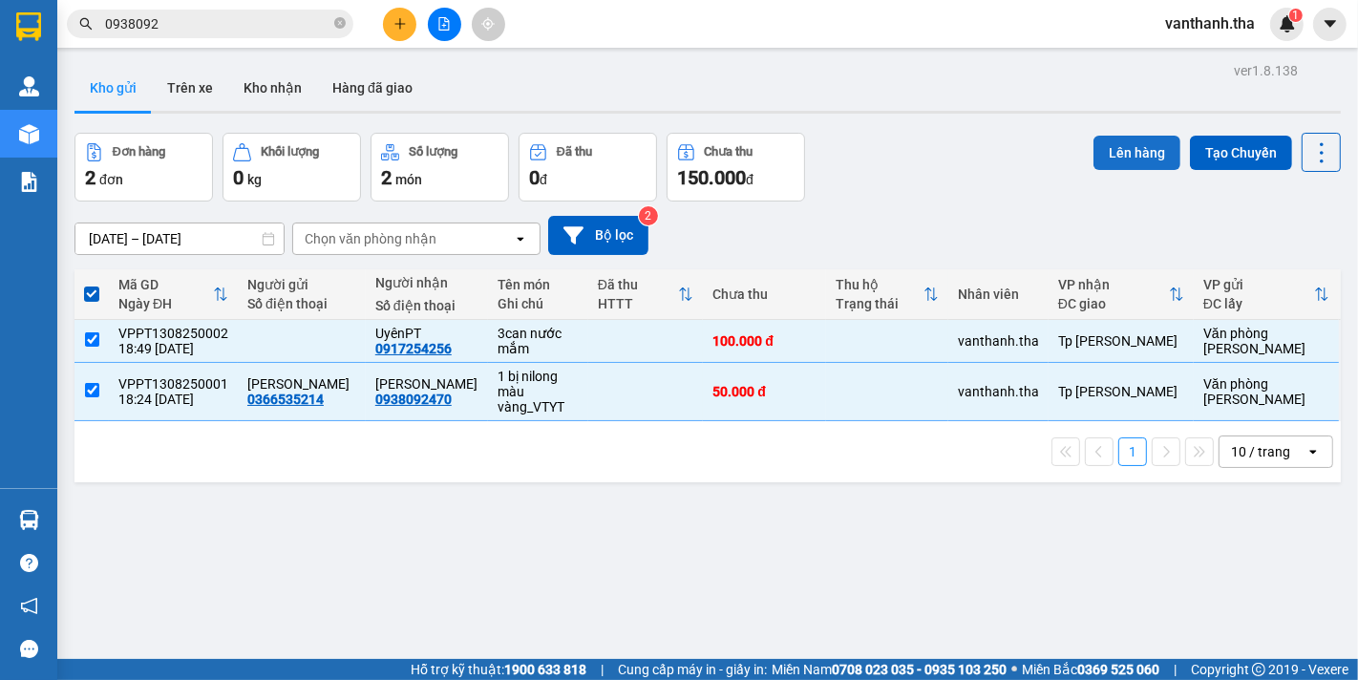
click at [1117, 147] on button "Lên hàng" at bounding box center [1136, 153] width 87 height 34
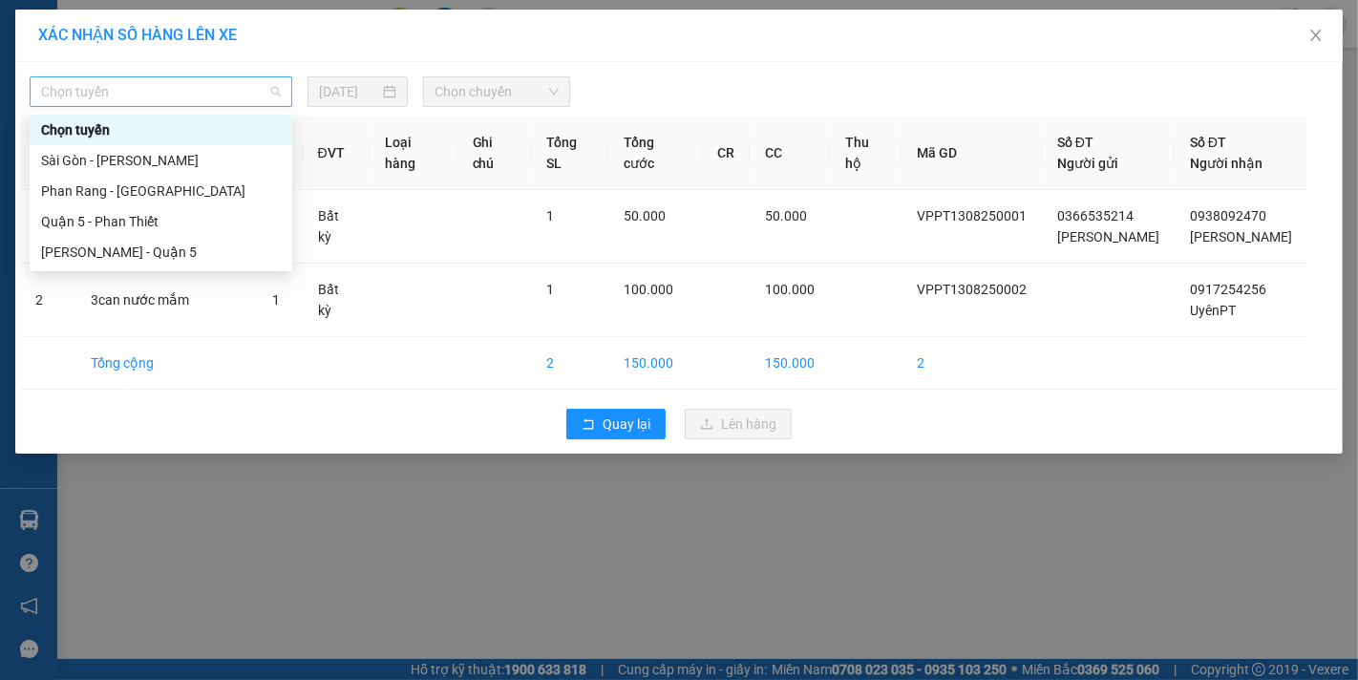
click at [54, 91] on span "Chọn tuyến" at bounding box center [161, 91] width 240 height 29
click at [79, 191] on div "Phan Rang - [GEOGRAPHIC_DATA]" at bounding box center [161, 190] width 240 height 21
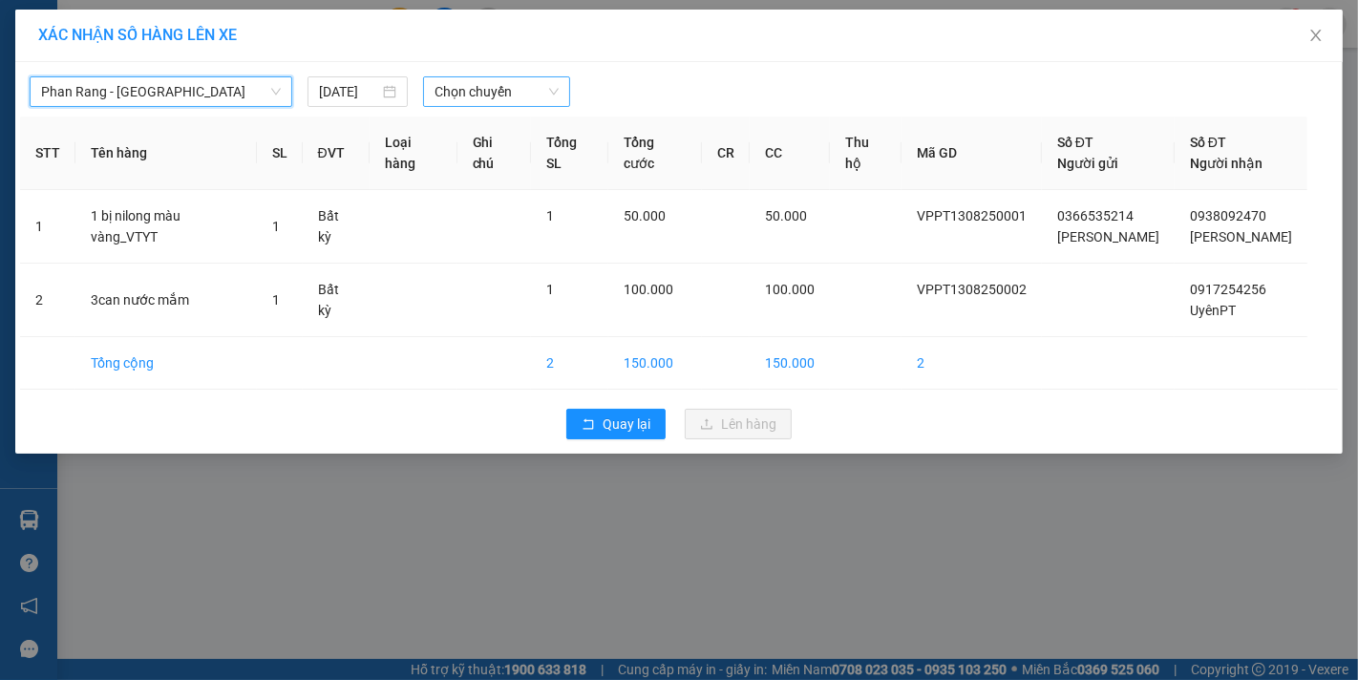
click at [464, 93] on span "Chọn chuyến" at bounding box center [496, 91] width 124 height 29
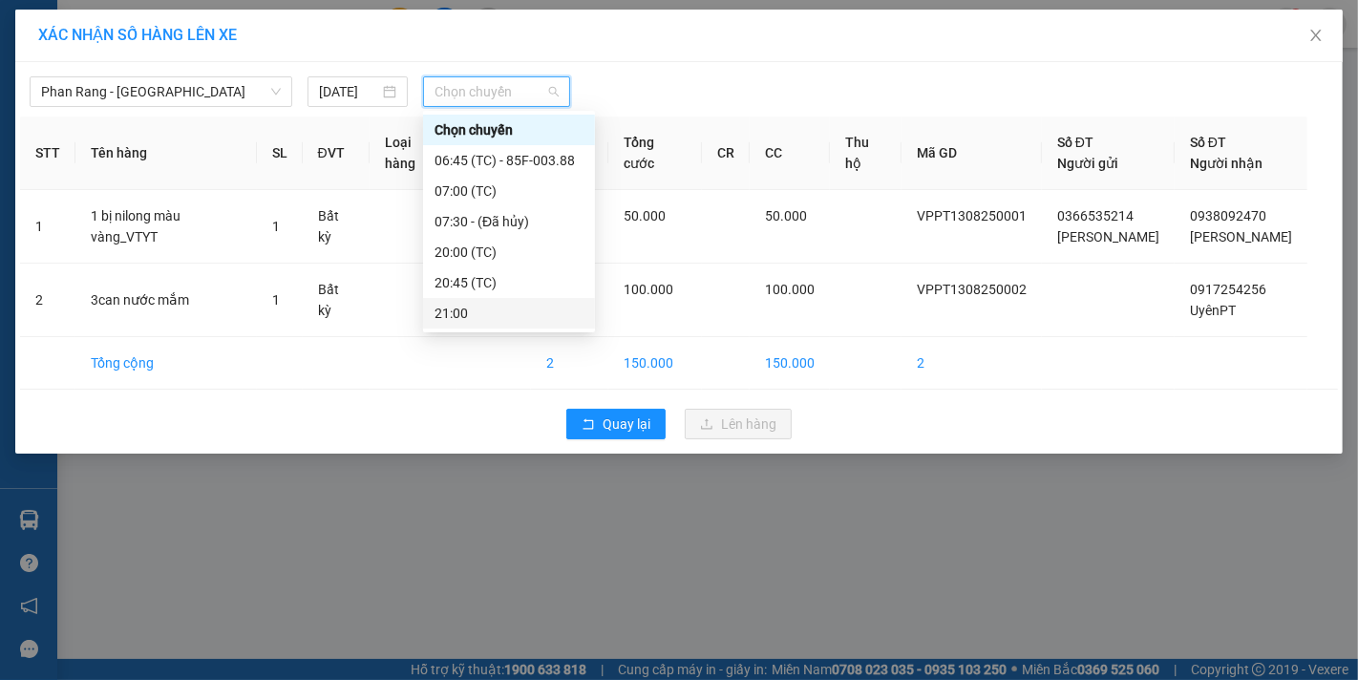
click at [452, 308] on div "21:00" at bounding box center [508, 313] width 149 height 21
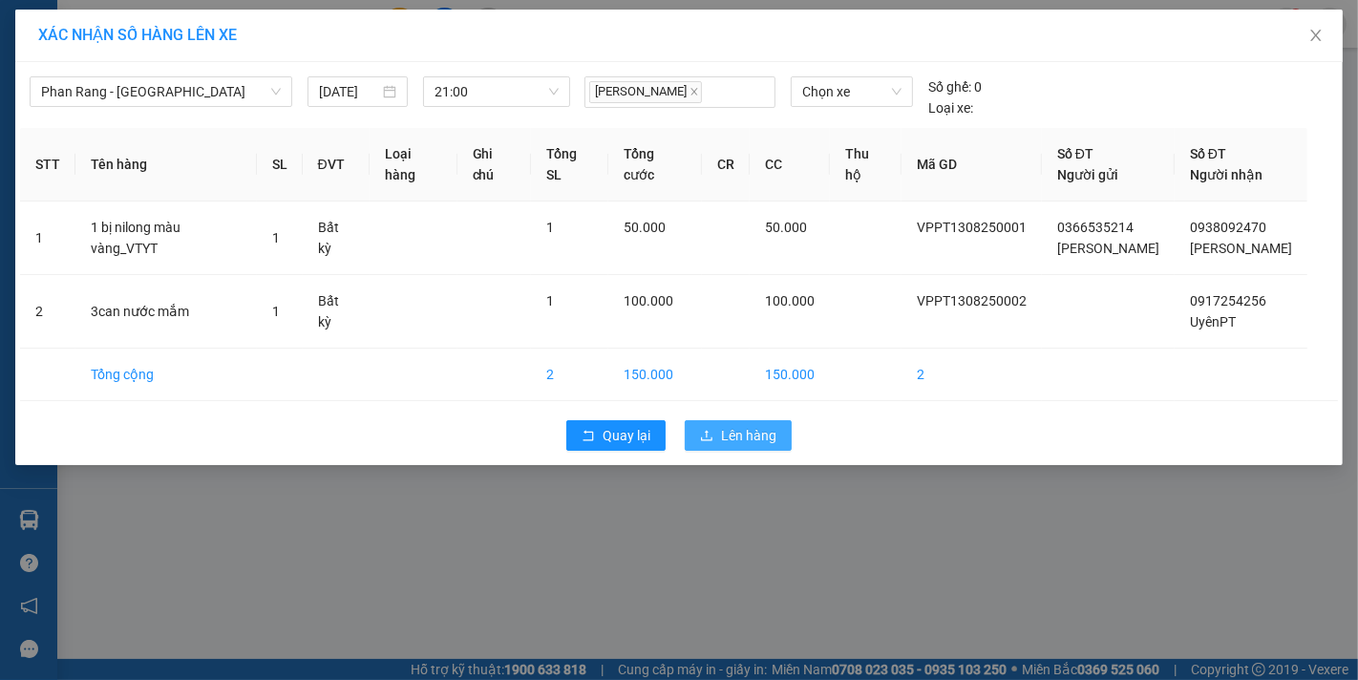
click at [729, 432] on span "Lên hàng" at bounding box center [748, 435] width 55 height 21
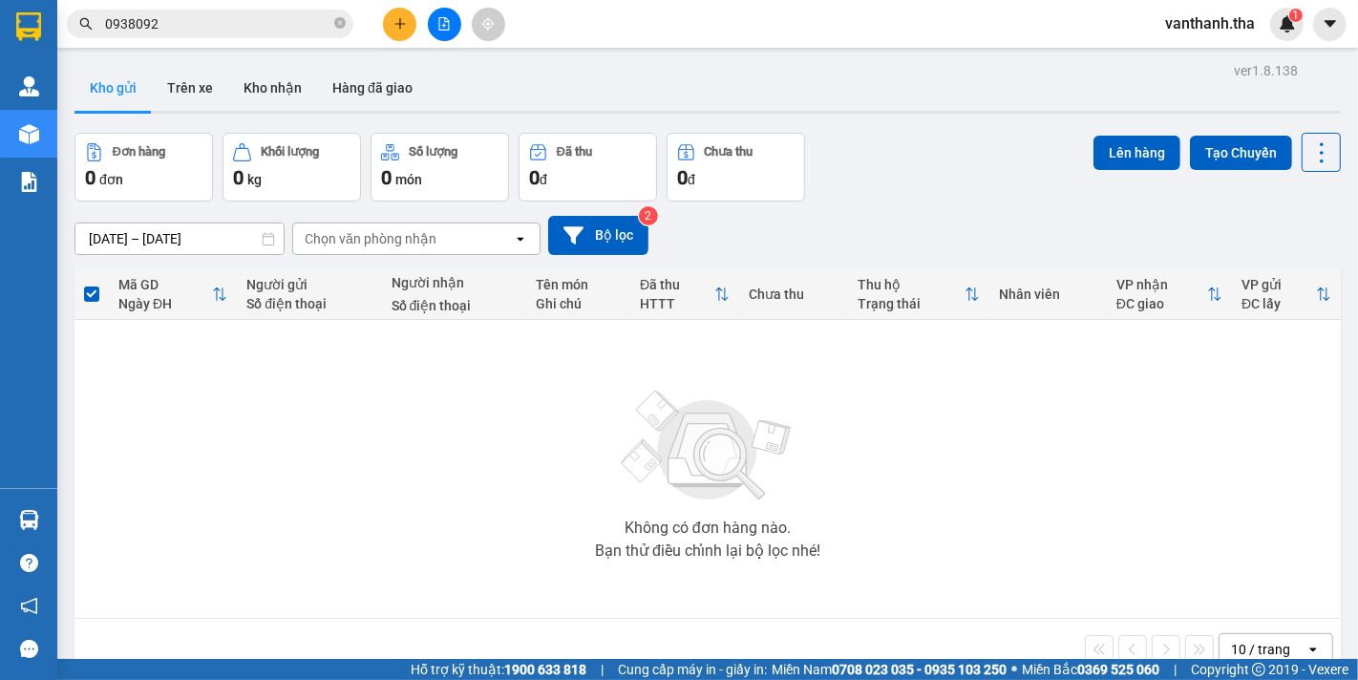
click at [193, 16] on input "0938092" at bounding box center [217, 23] width 225 height 21
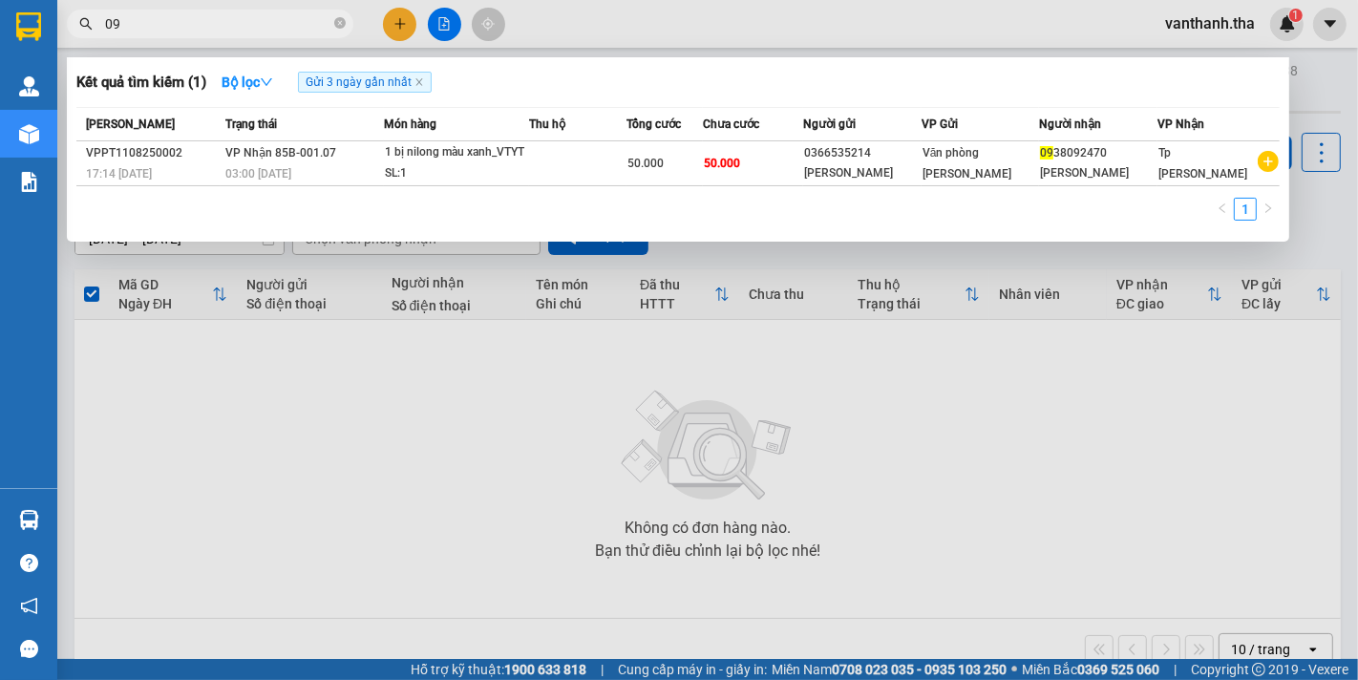
type input "0"
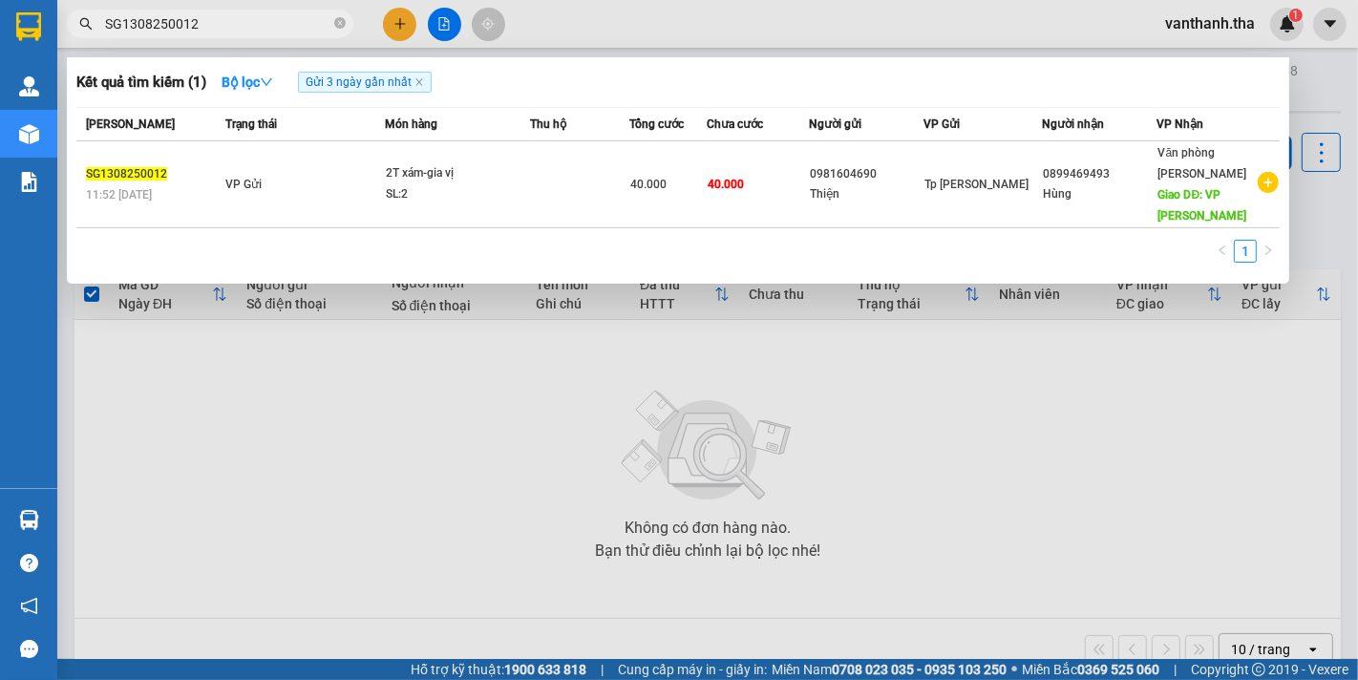
type input "SG1308250012"
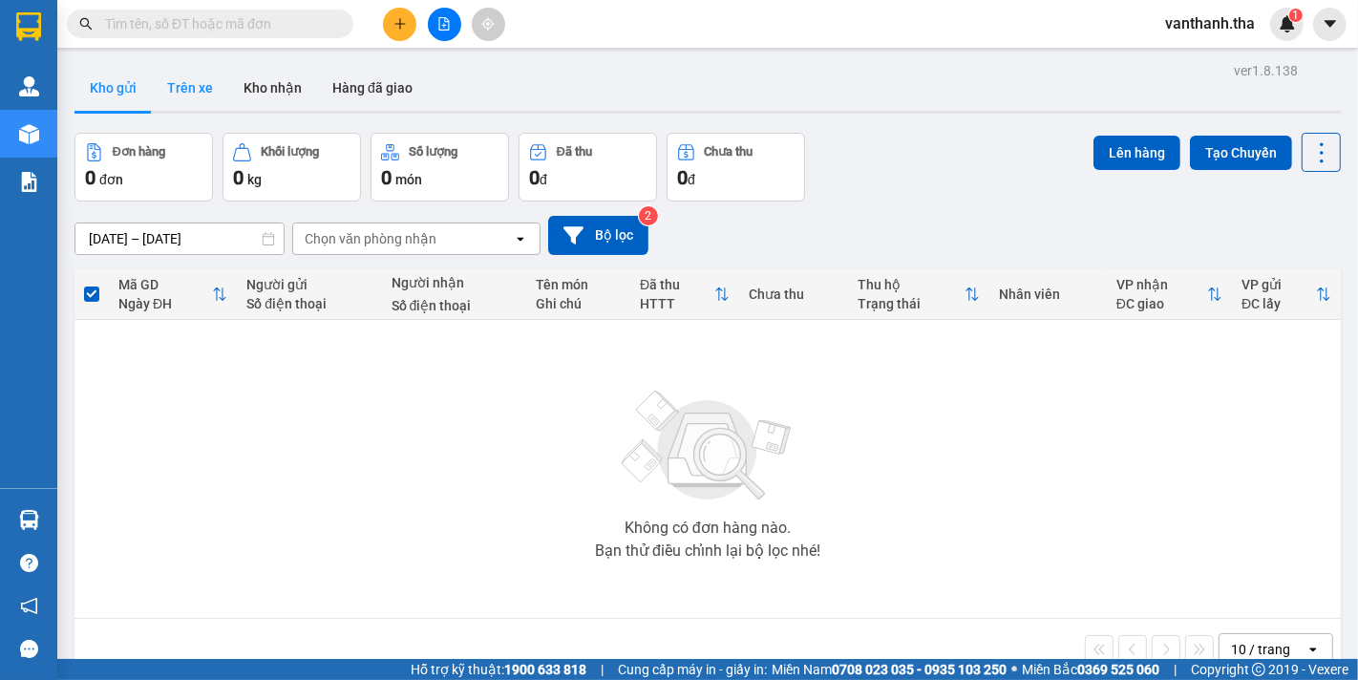
click at [188, 92] on button "Trên xe" at bounding box center [190, 88] width 76 height 46
